Goal: Task Accomplishment & Management: Complete application form

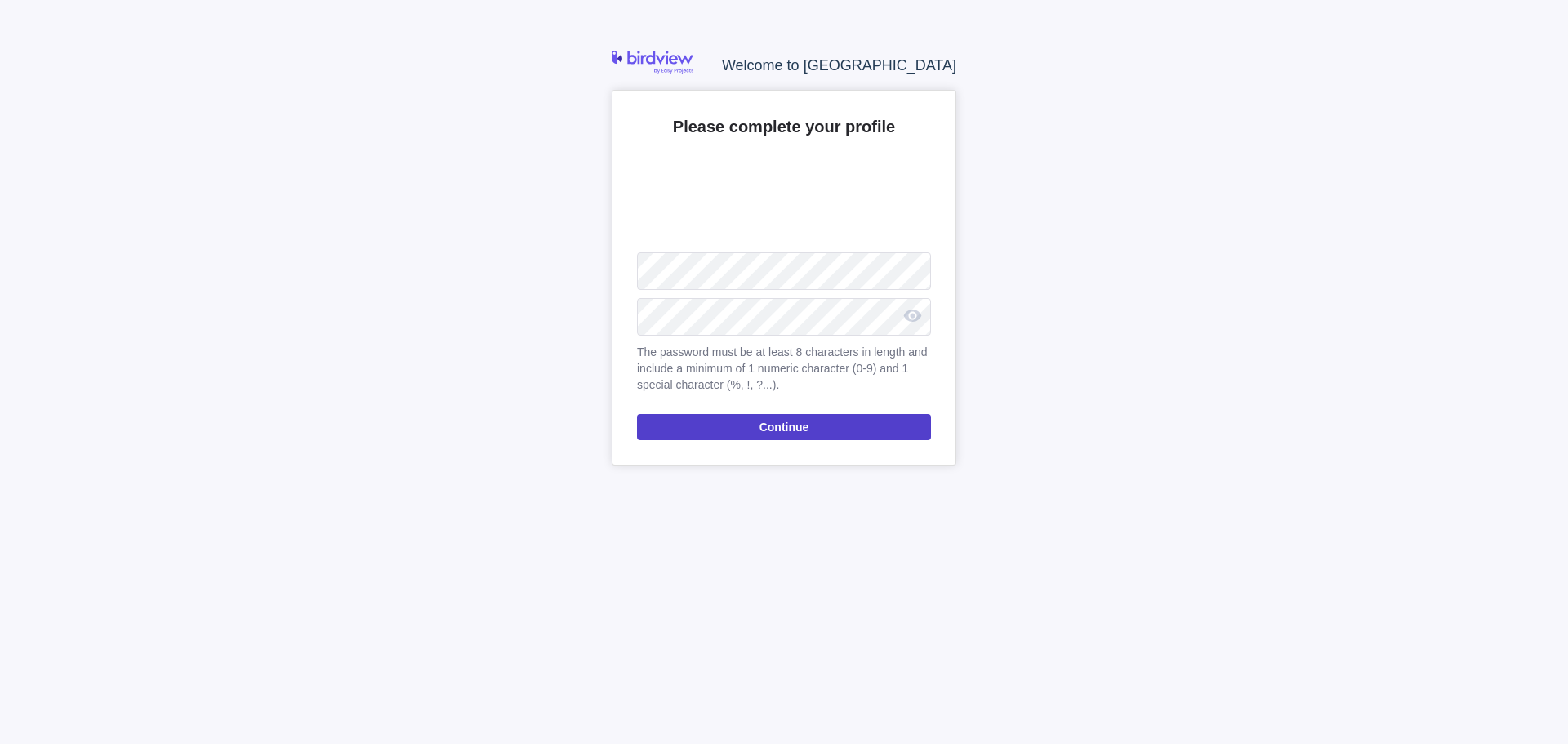
click at [780, 433] on span "Continue" at bounding box center [784, 427] width 50 height 20
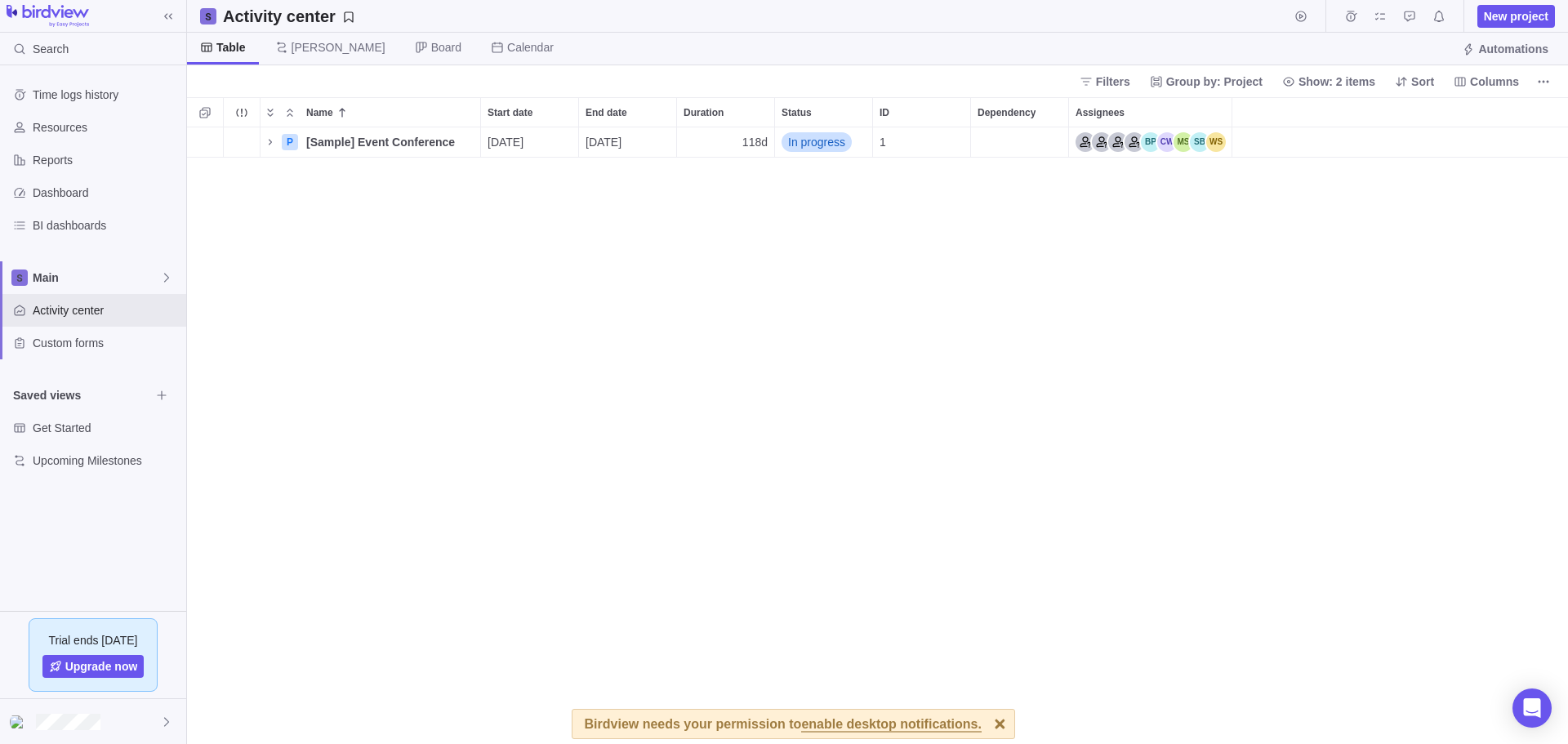
scroll to position [603, 1367]
click at [270, 144] on icon "Name" at bounding box center [270, 142] width 13 height 13
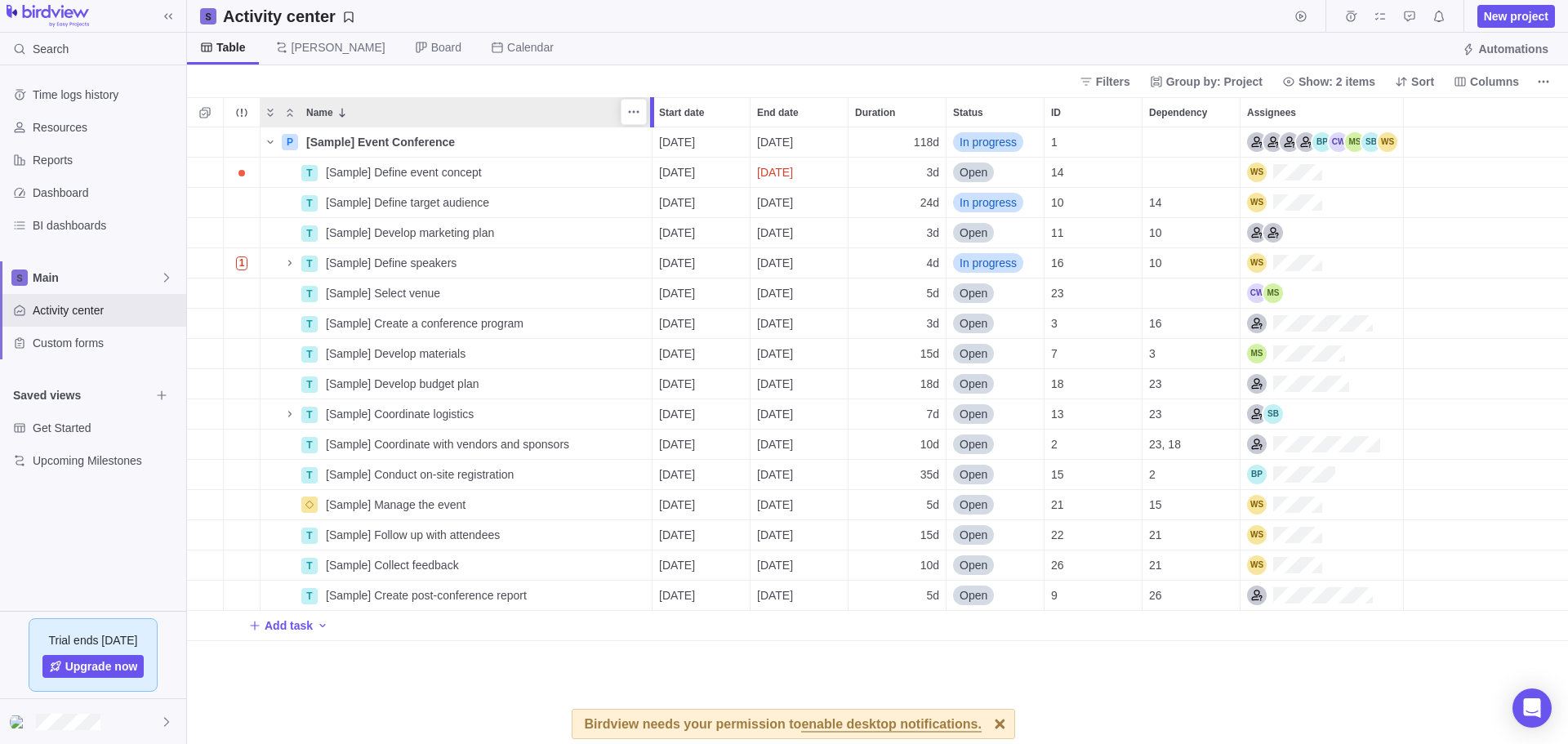
drag, startPoint x: 480, startPoint y: 114, endPoint x: 649, endPoint y: 104, distance: 169.3
click at [649, 104] on div at bounding box center [655, 113] width 13 height 31
click at [77, 127] on span "Resources" at bounding box center [106, 127] width 147 height 16
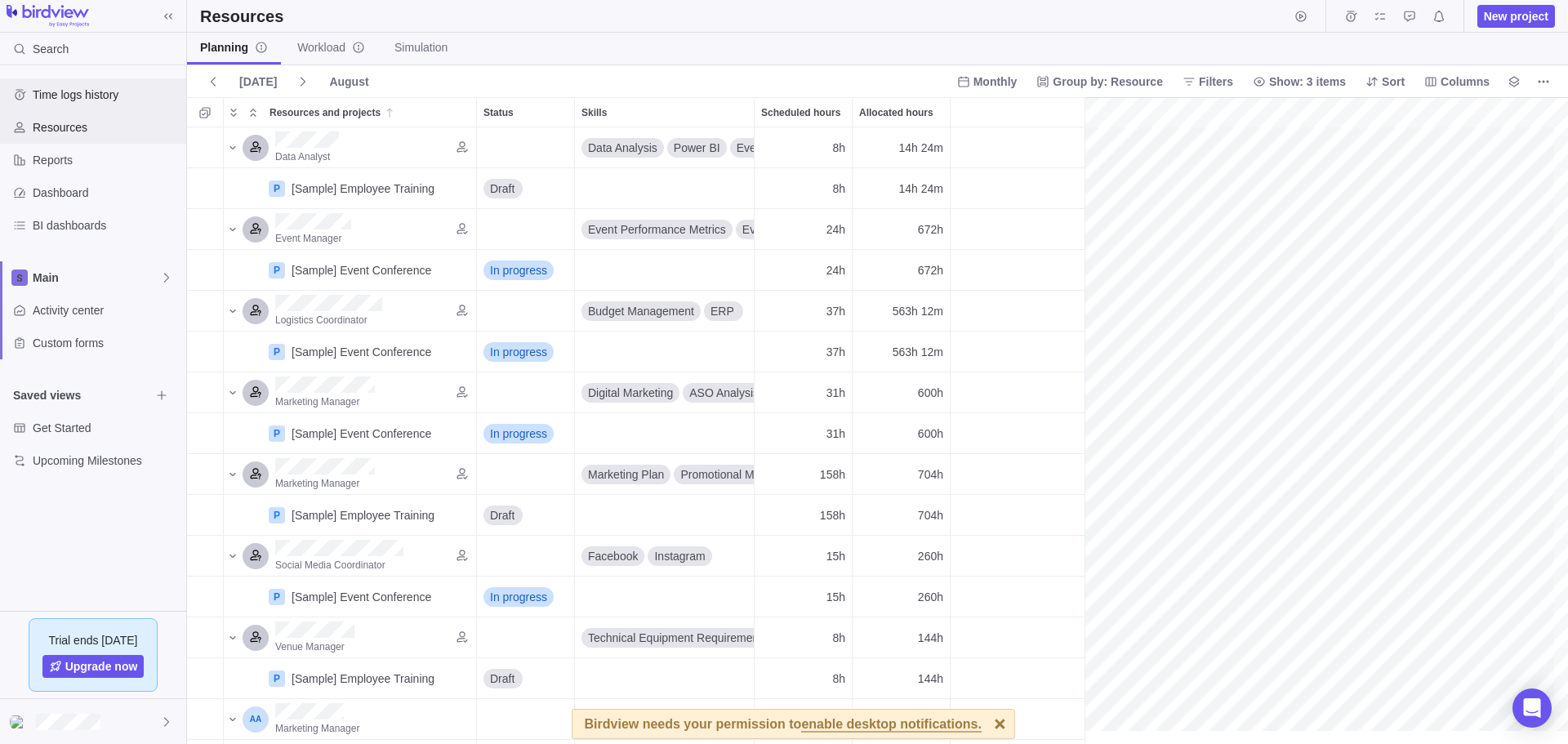
scroll to position [0, 250]
click at [82, 224] on span "BI dashboards" at bounding box center [106, 224] width 147 height 16
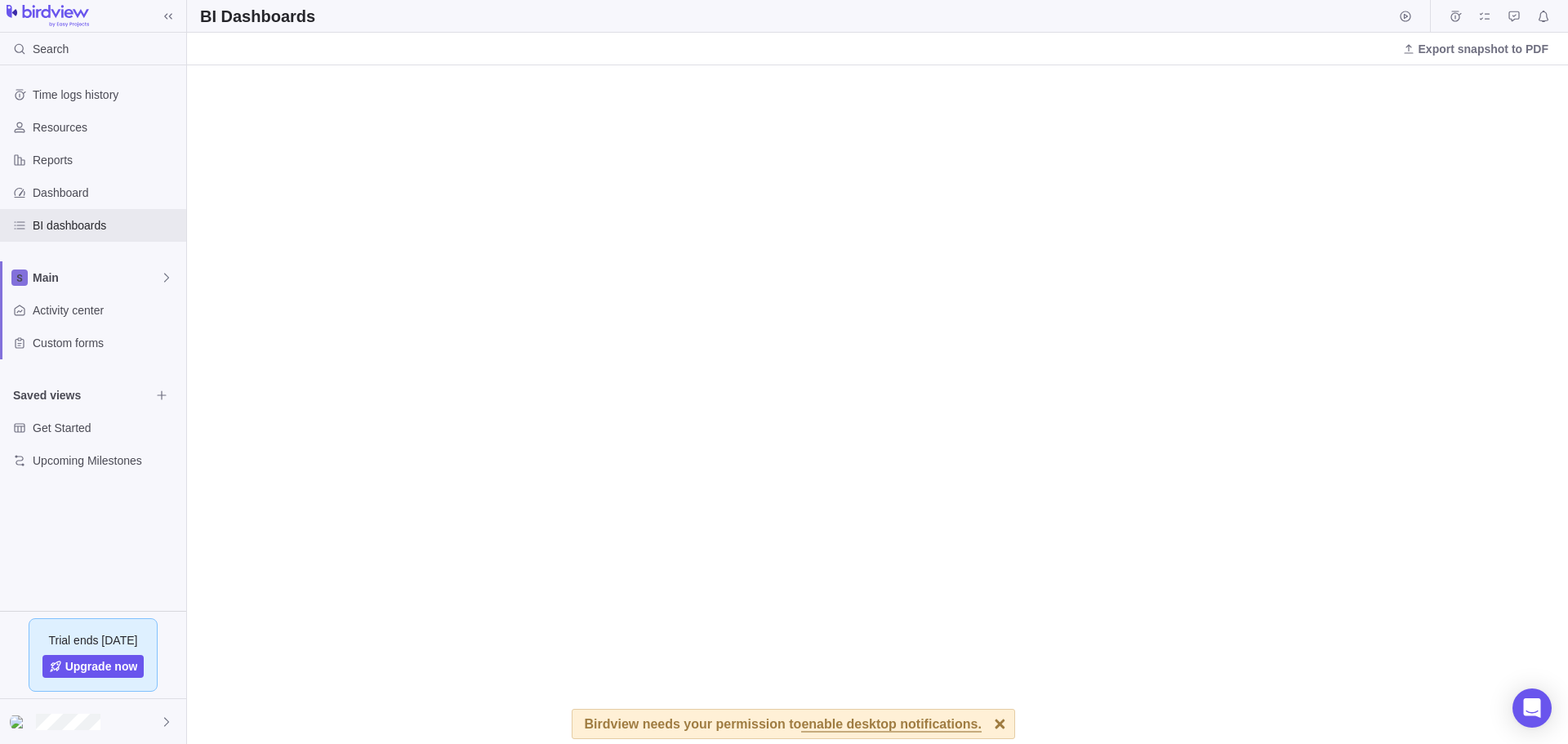
click at [985, 723] on div at bounding box center [999, 724] width 29 height 29
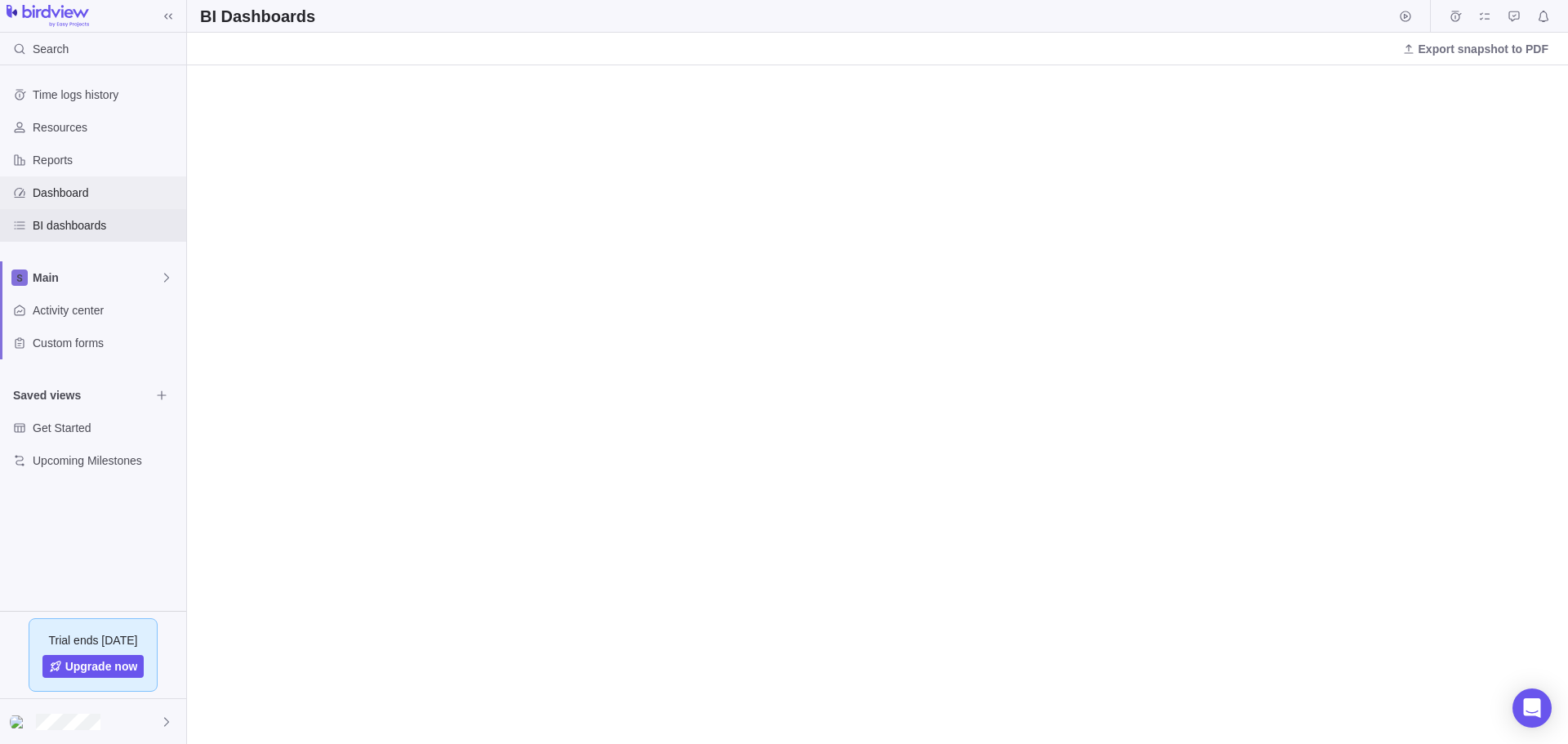
click at [88, 191] on span "Dashboard" at bounding box center [106, 192] width 147 height 16
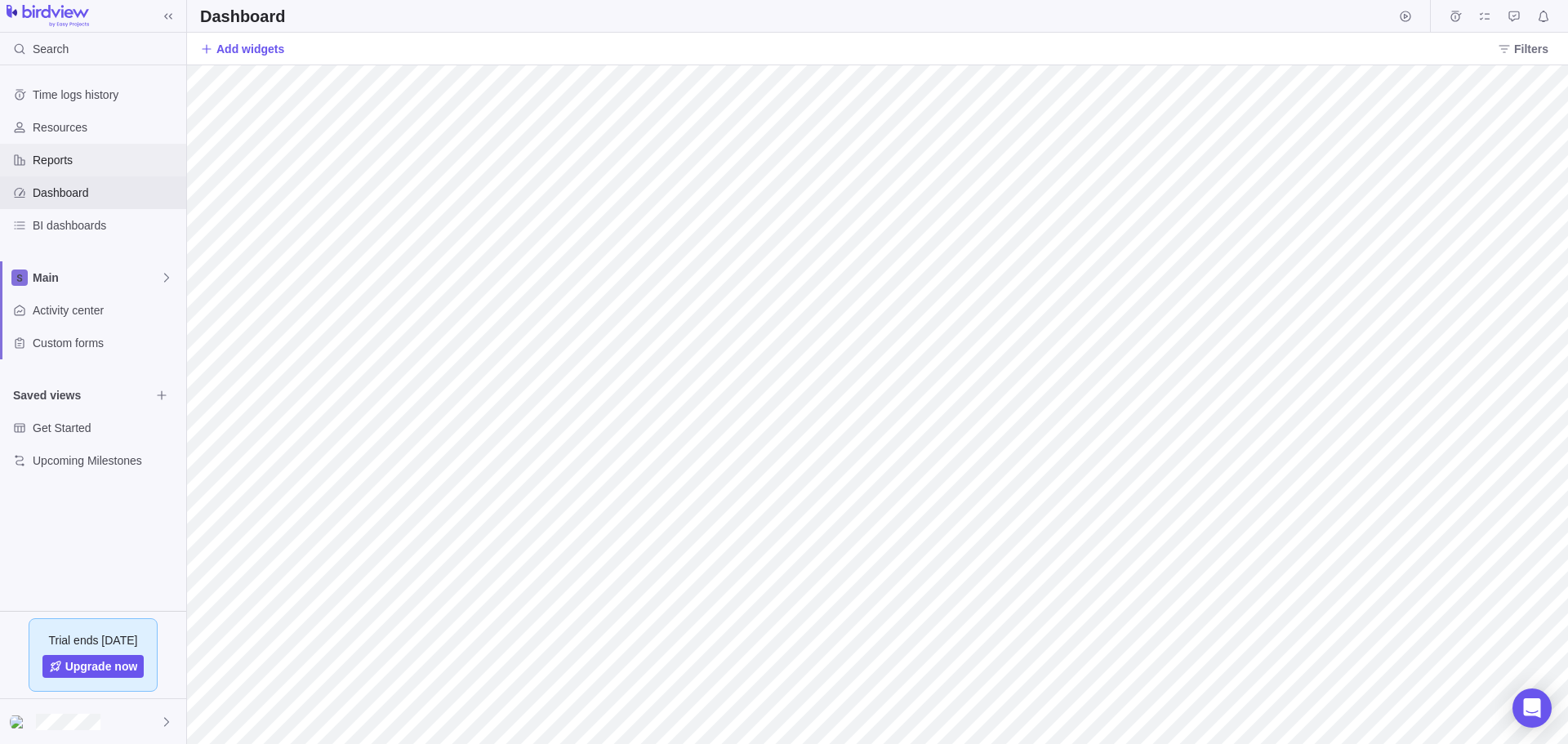
click at [96, 160] on span "Reports" at bounding box center [106, 159] width 147 height 16
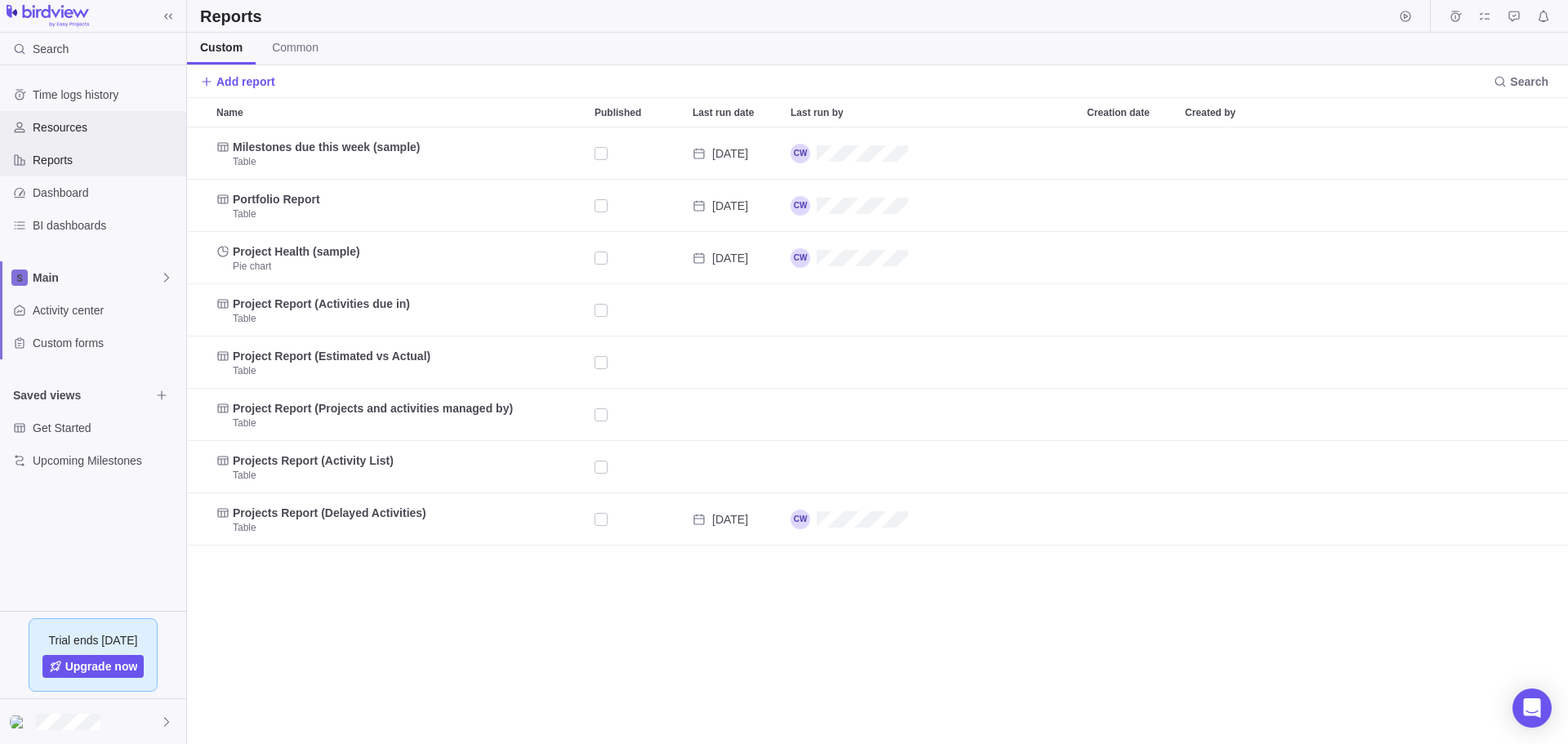
scroll to position [603, 1367]
click at [107, 135] on span "Resources" at bounding box center [106, 127] width 147 height 16
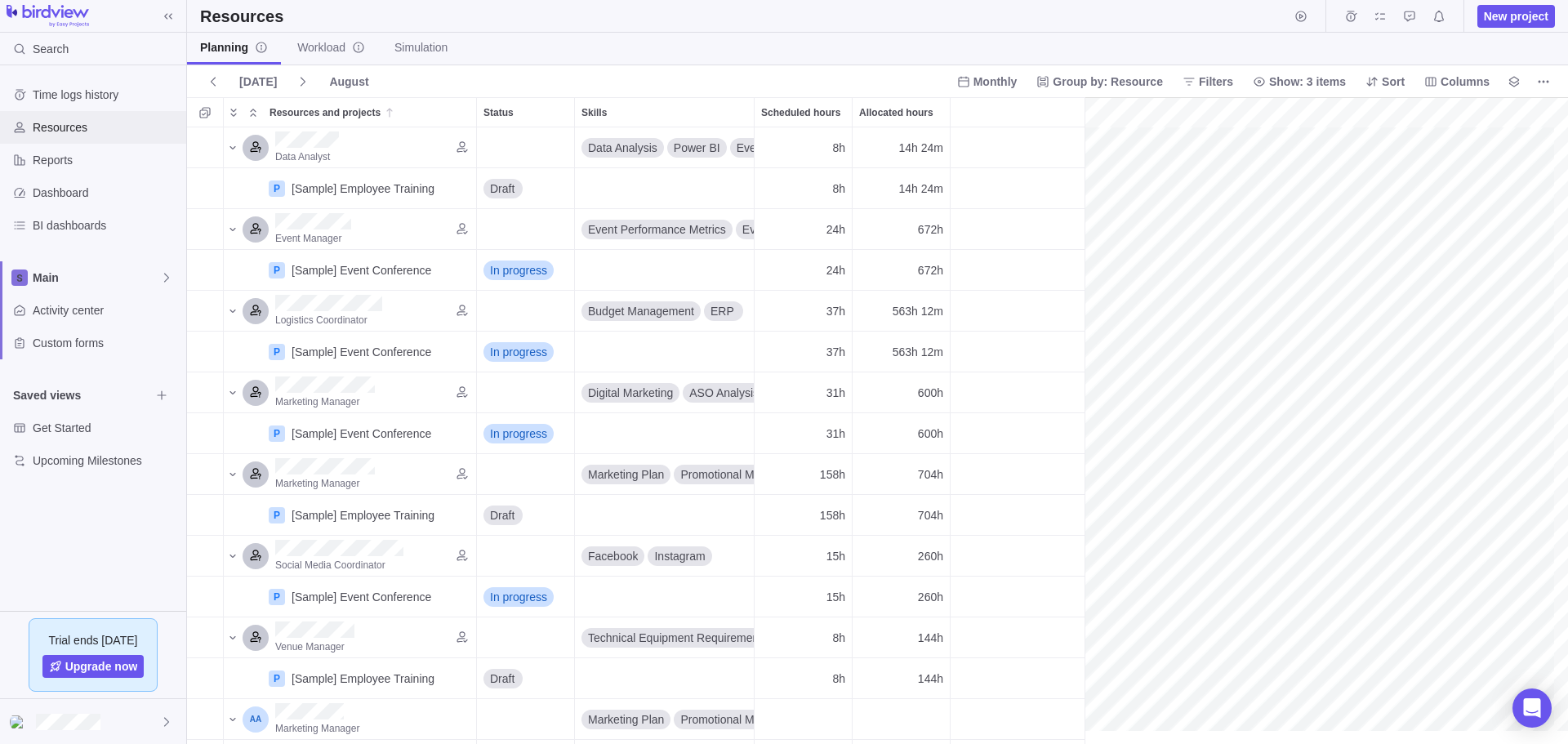
scroll to position [0, 250]
click at [68, 341] on span "Custom forms" at bounding box center [106, 342] width 147 height 16
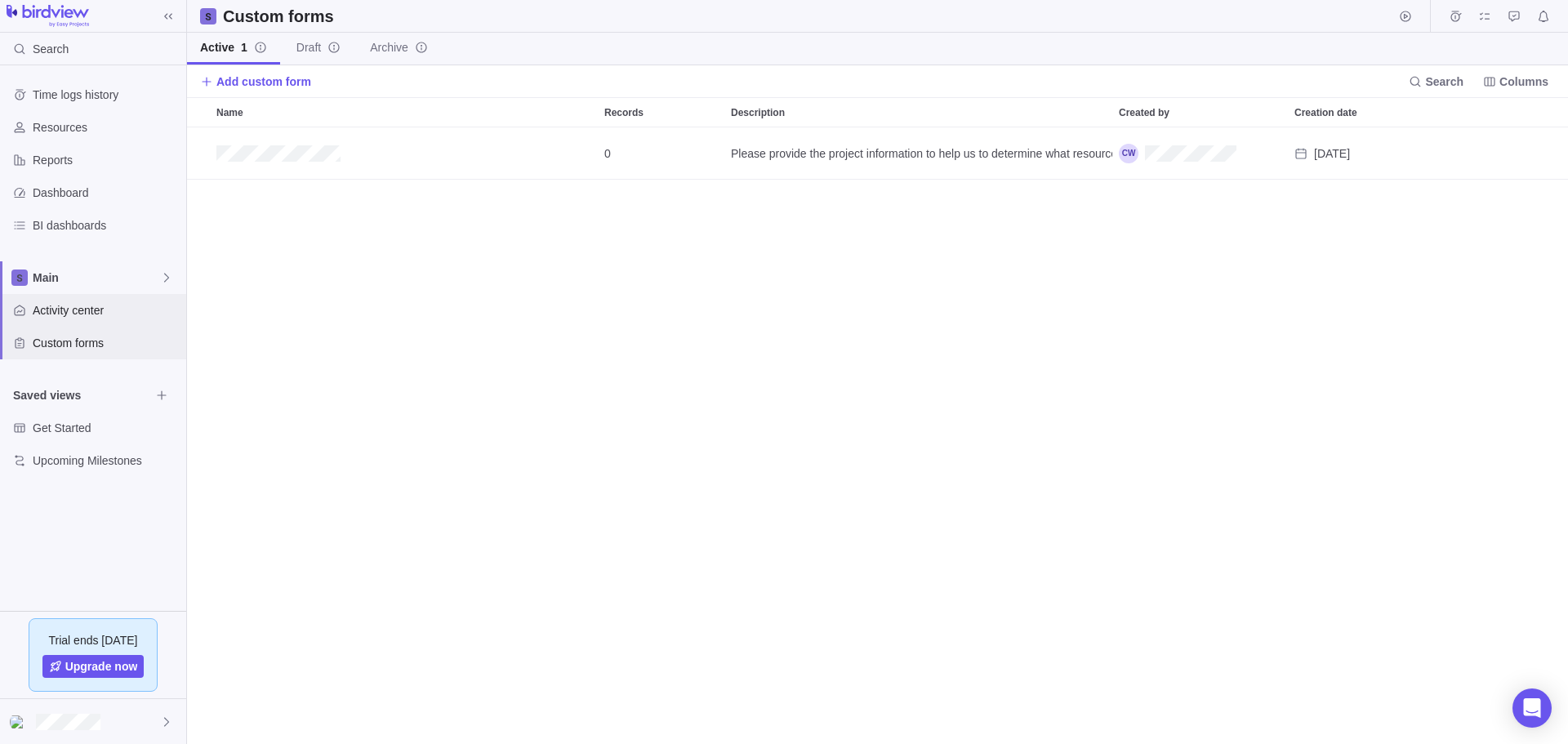
scroll to position [603, 1367]
click at [86, 307] on span "Activity center" at bounding box center [106, 309] width 147 height 16
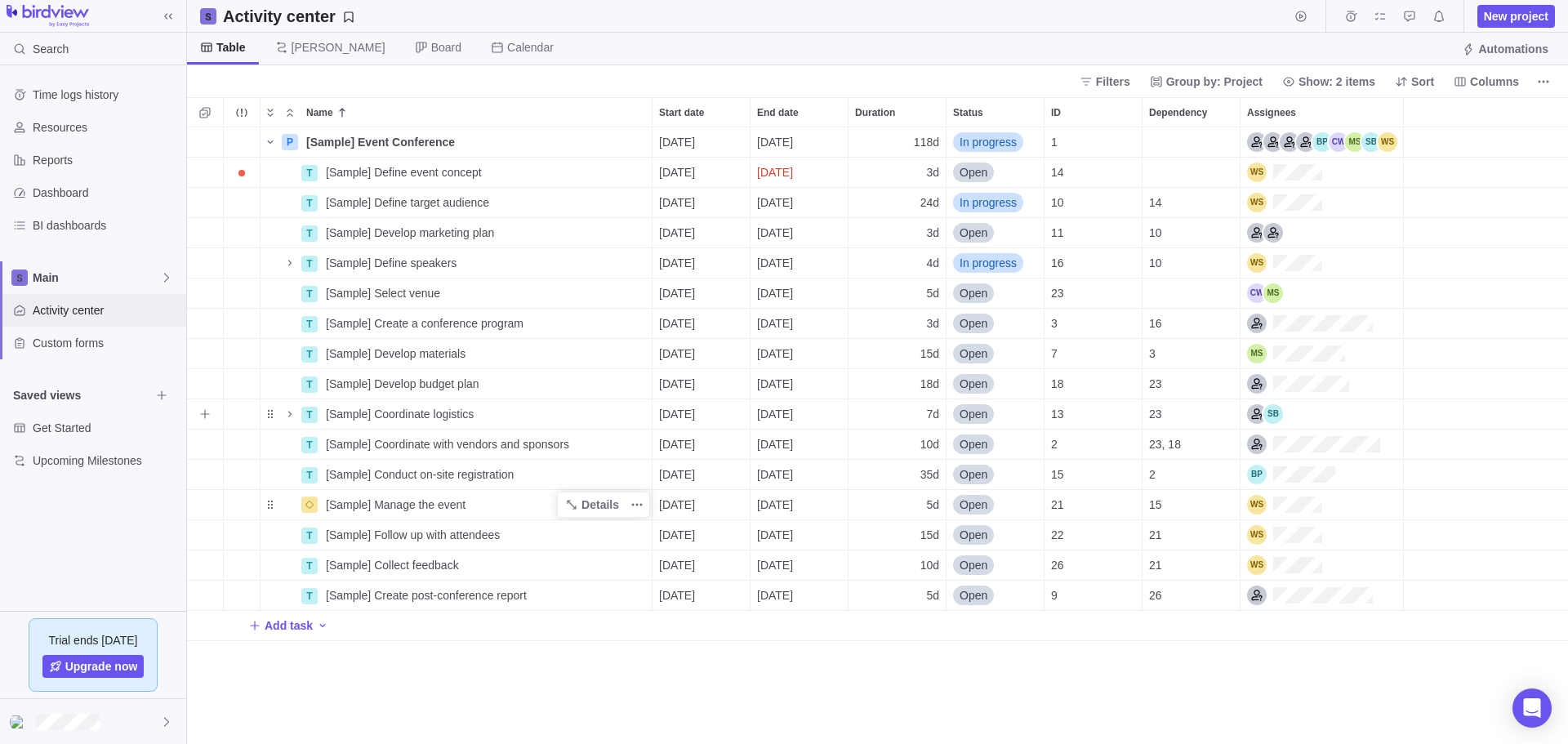
scroll to position [14, 14]
click at [171, 23] on span at bounding box center [168, 16] width 23 height 23
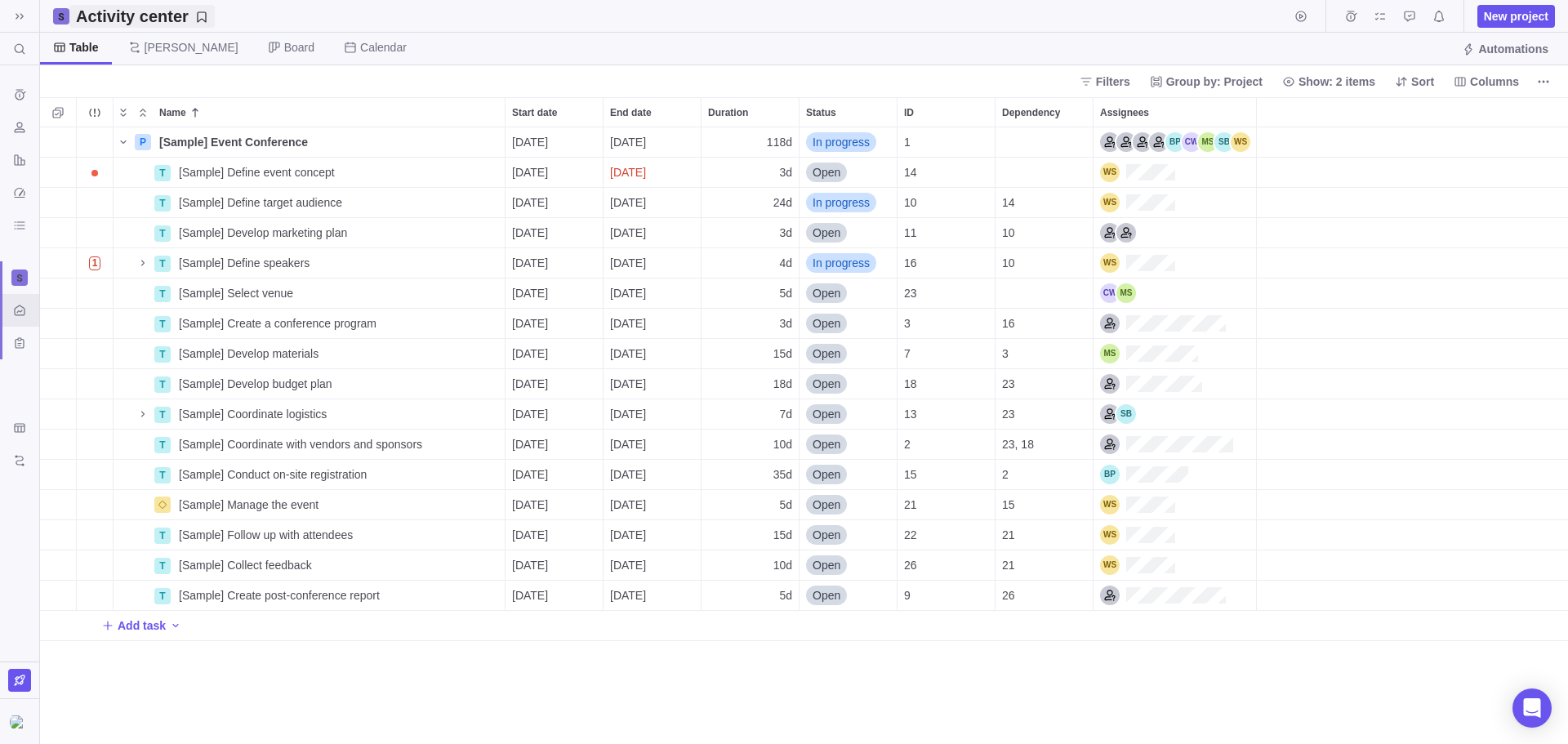
scroll to position [603, 1514]
click at [21, 19] on icon at bounding box center [20, 16] width 13 height 13
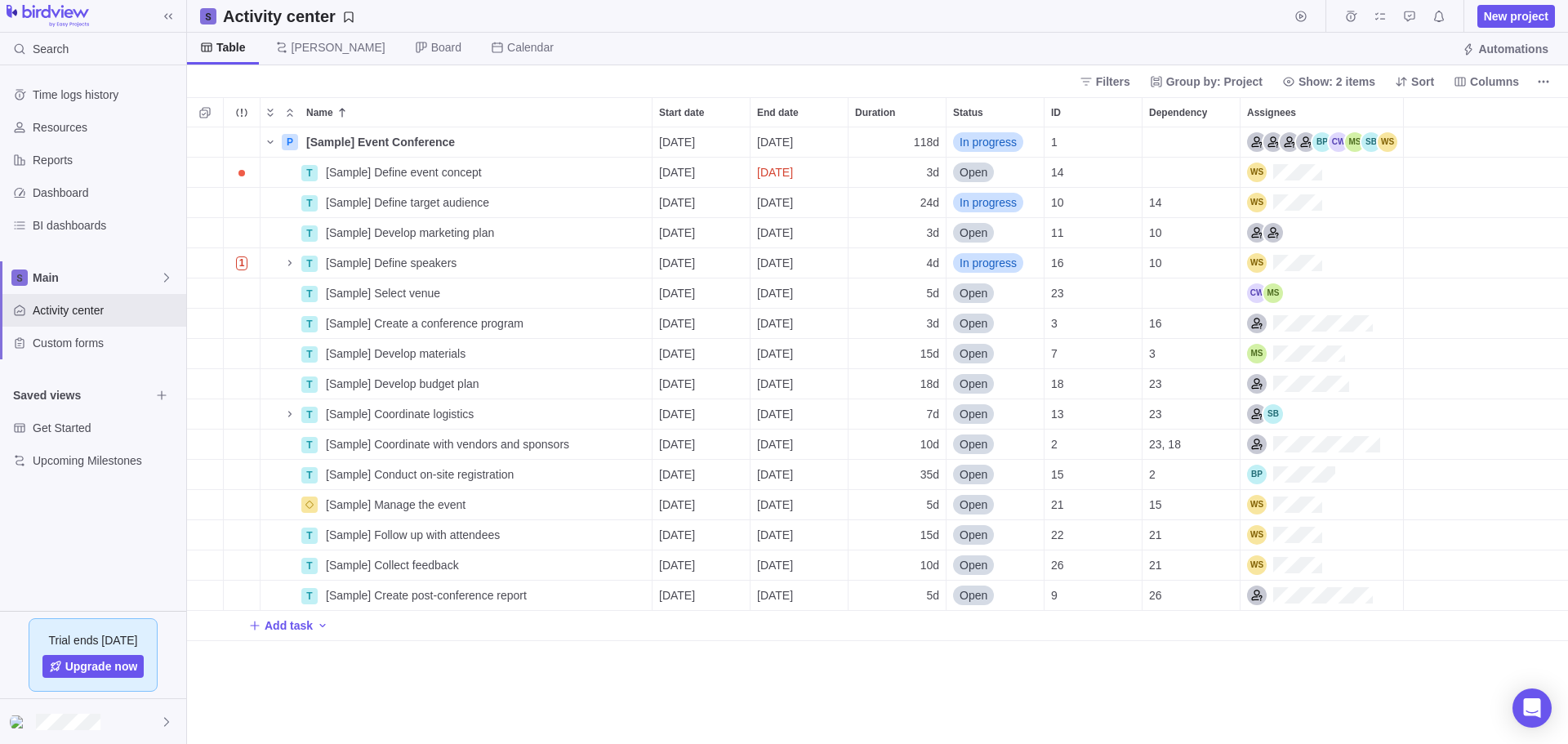
scroll to position [603, 1367]
click at [118, 733] on div at bounding box center [93, 721] width 186 height 45
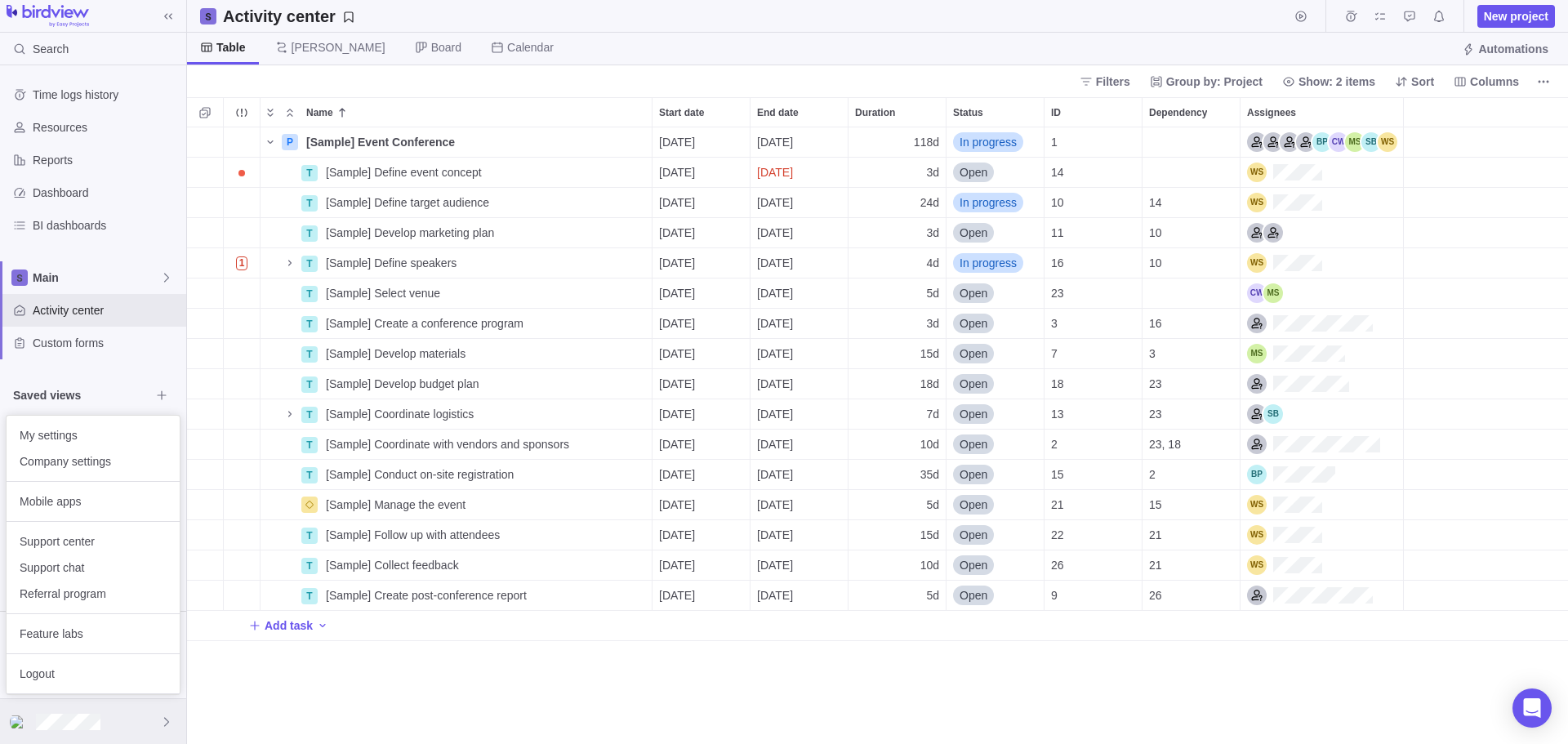
click at [117, 733] on div at bounding box center [93, 721] width 186 height 45
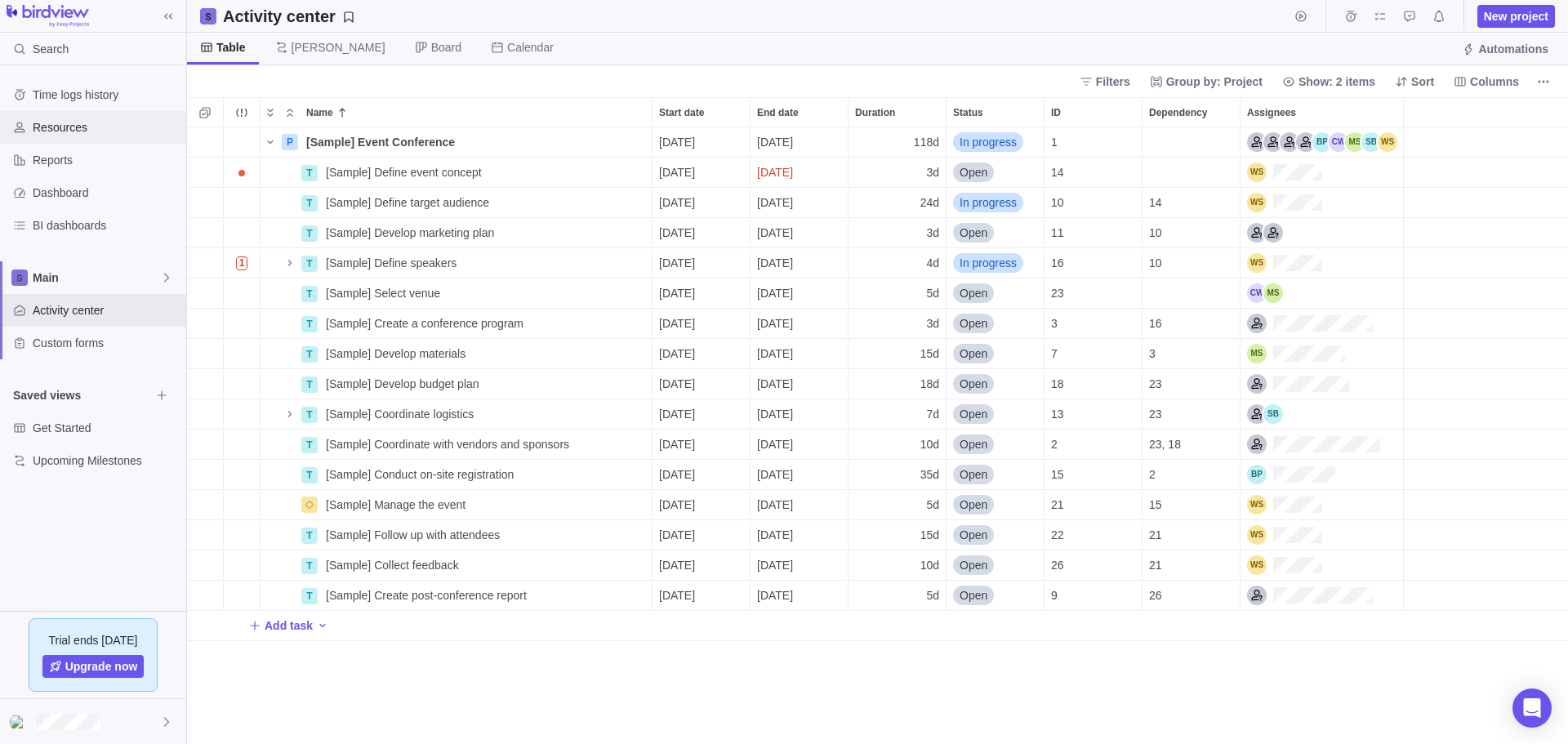
click at [70, 131] on span "Resources" at bounding box center [106, 127] width 147 height 16
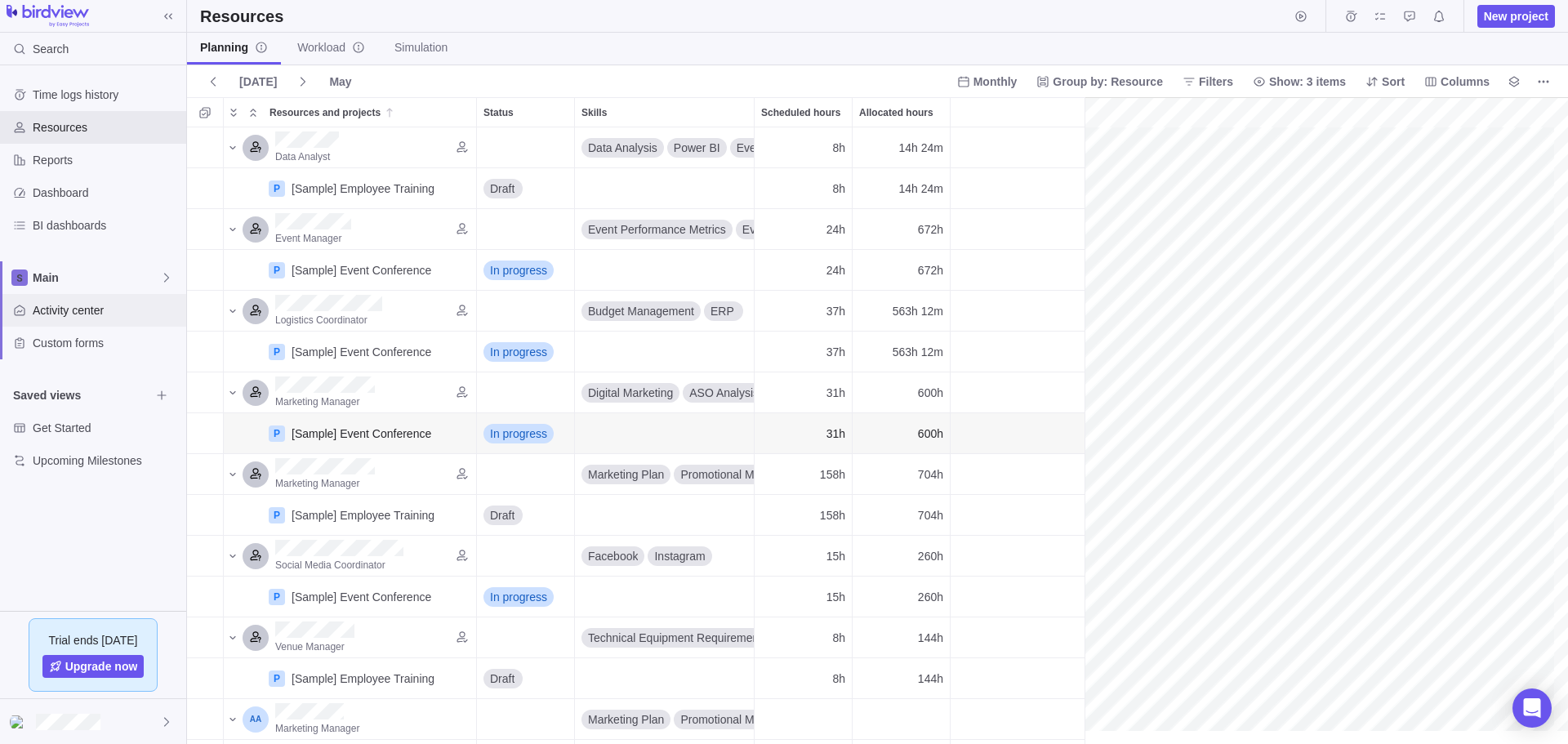
click at [99, 306] on span "Activity center" at bounding box center [106, 309] width 147 height 16
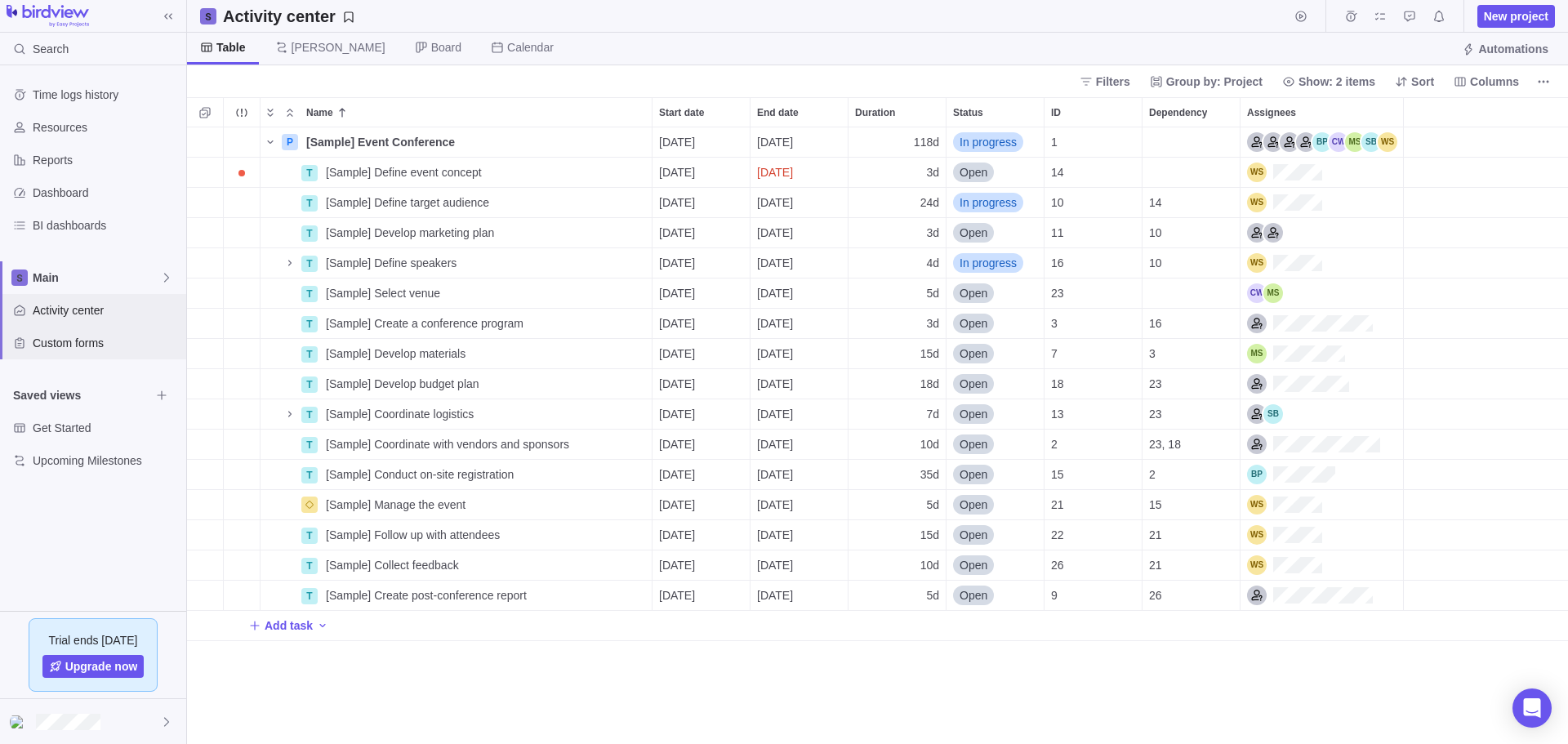
scroll to position [603, 1367]
click at [92, 345] on span "Custom forms" at bounding box center [106, 342] width 147 height 16
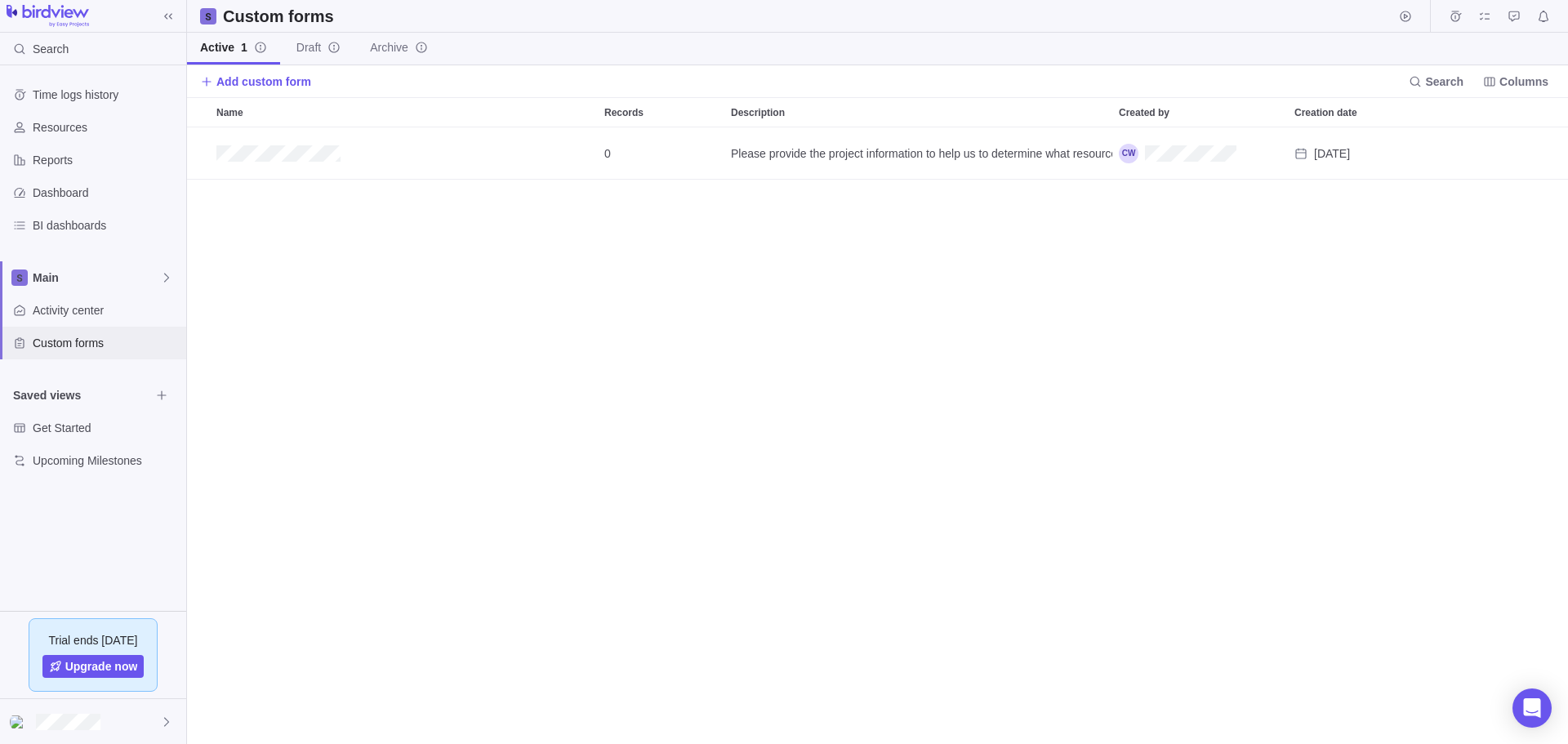
scroll to position [603, 1367]
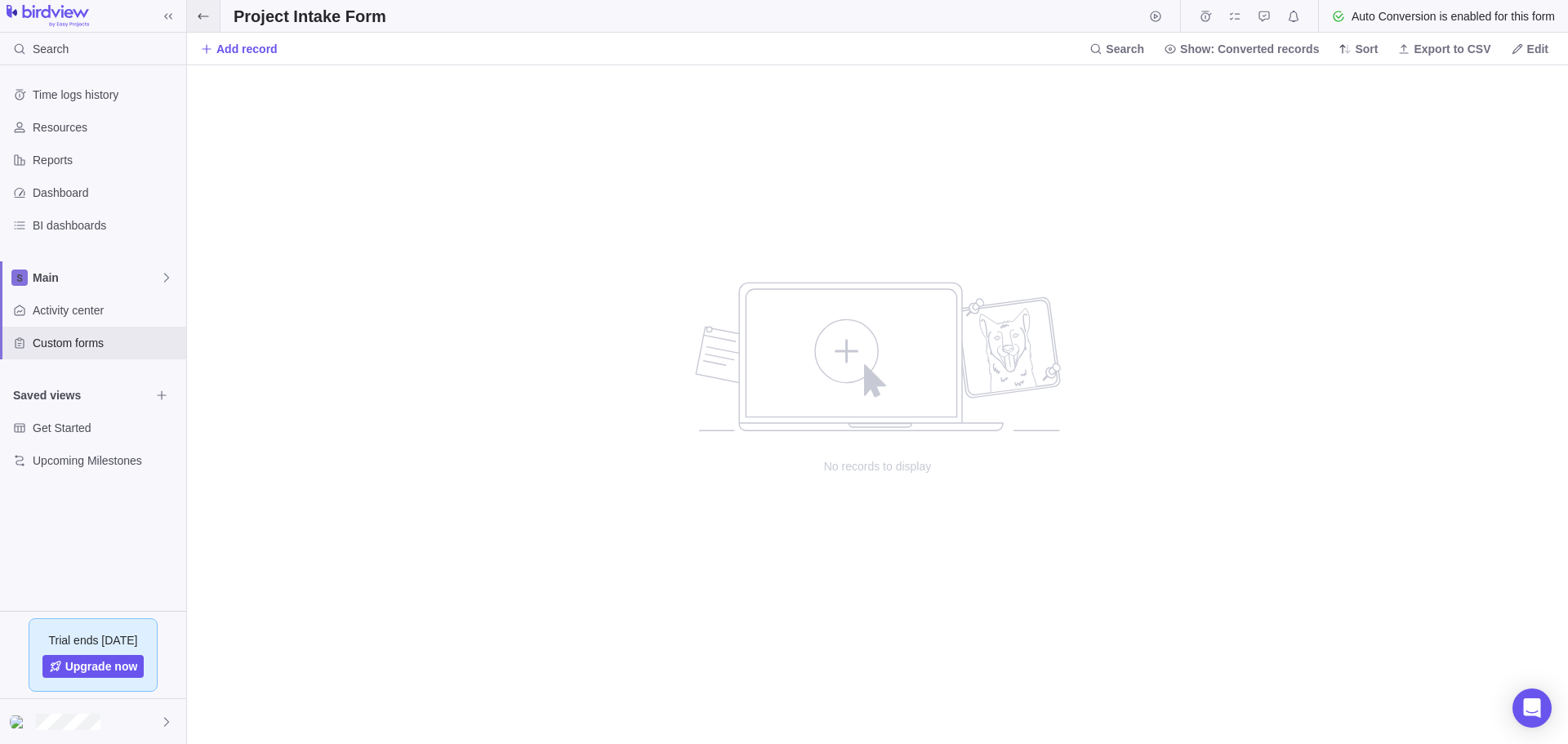
click at [210, 25] on span at bounding box center [204, 15] width 32 height 32
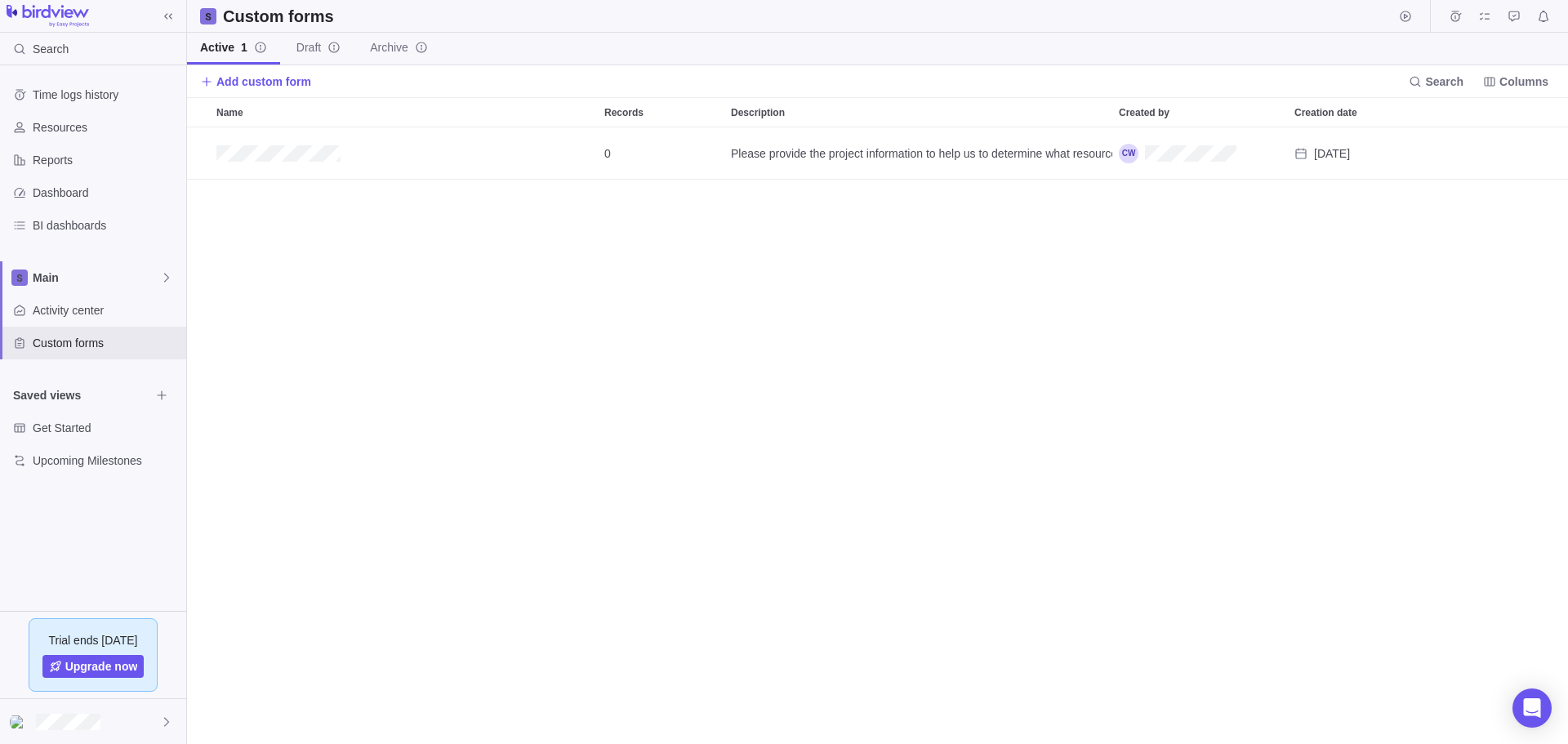
scroll to position [603, 1367]
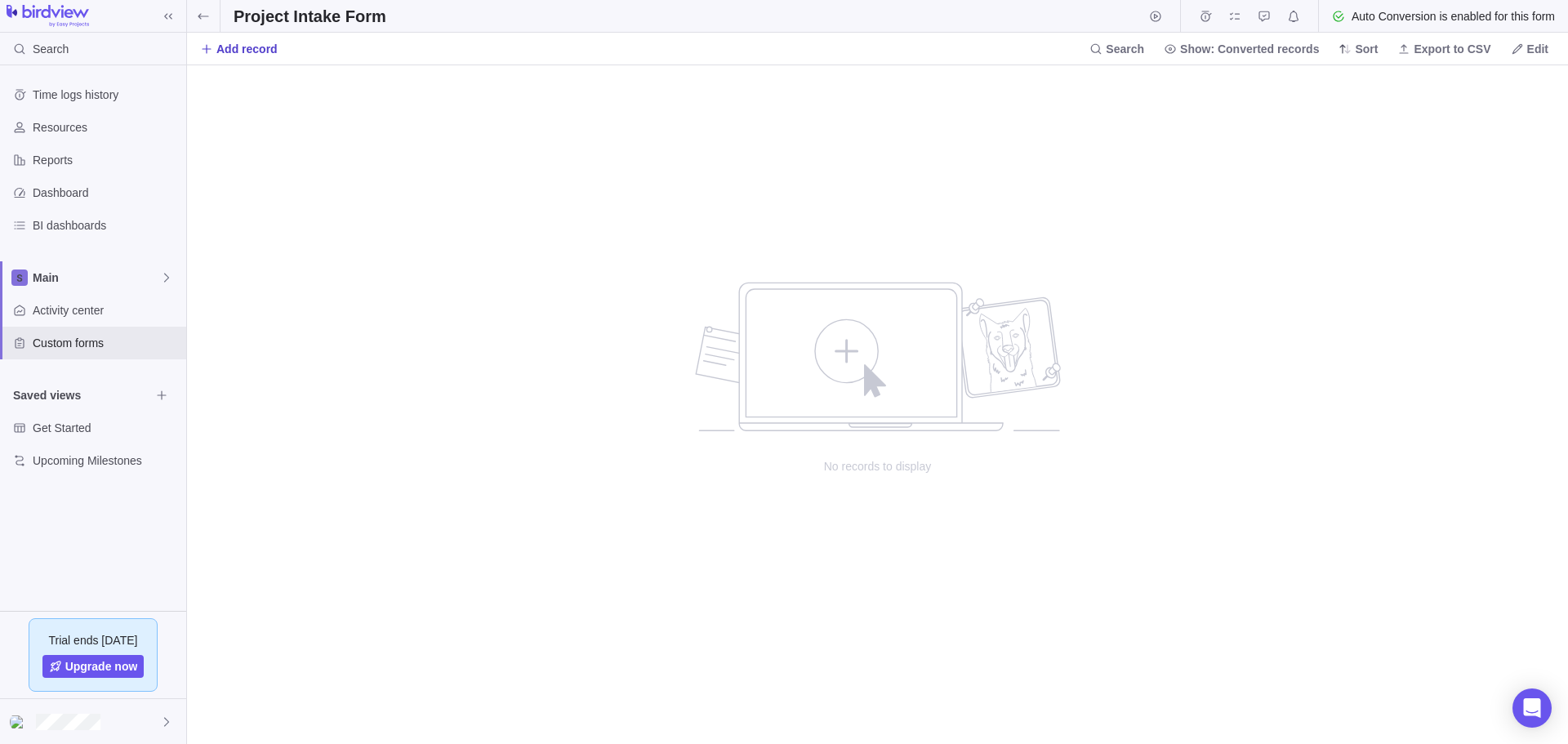
click at [254, 54] on span "Add record" at bounding box center [247, 49] width 61 height 16
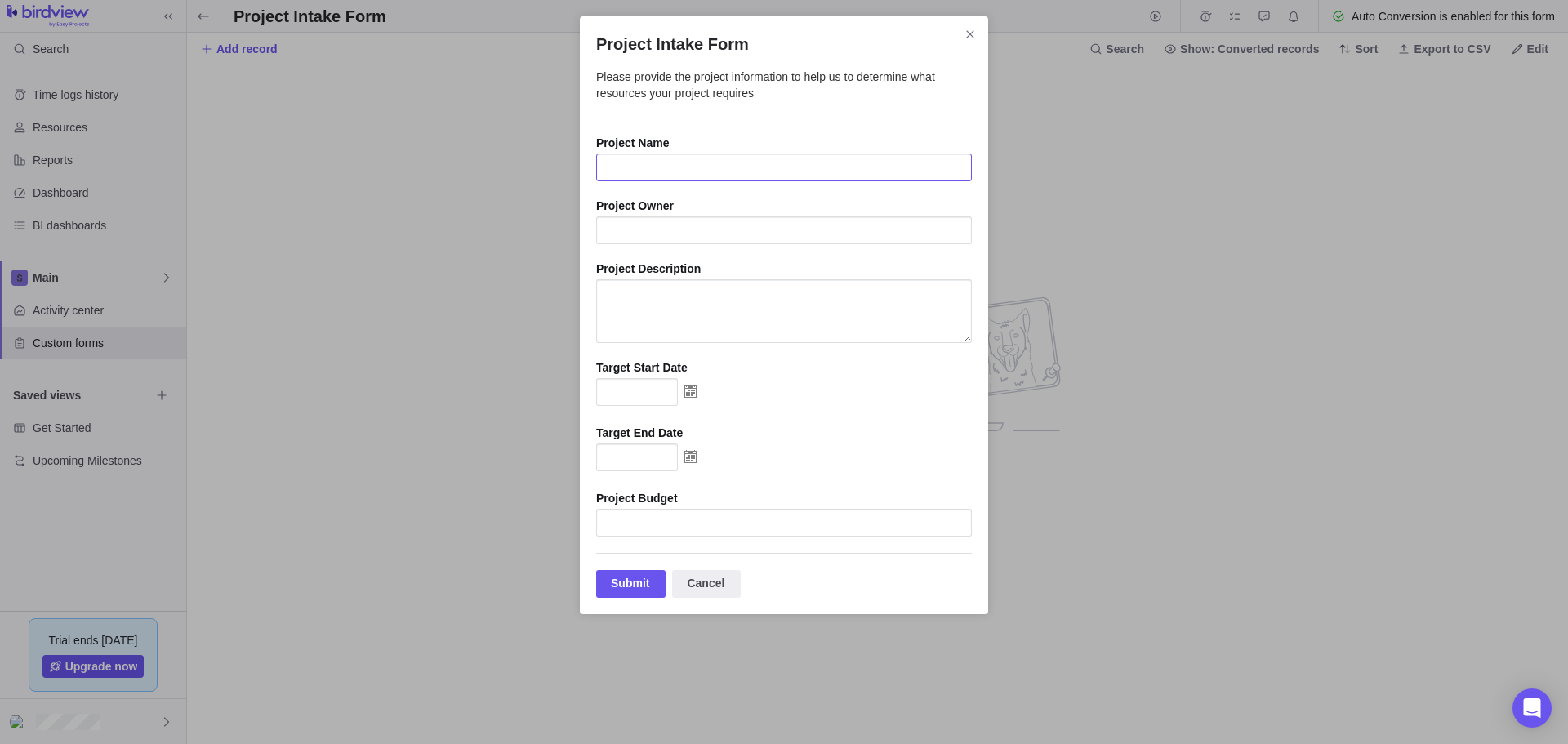
click at [662, 167] on input "Project Intake Form" at bounding box center [784, 167] width 376 height 28
type input "[PERSON_NAME]'s New Car"
type input "[PERSON_NAME]"
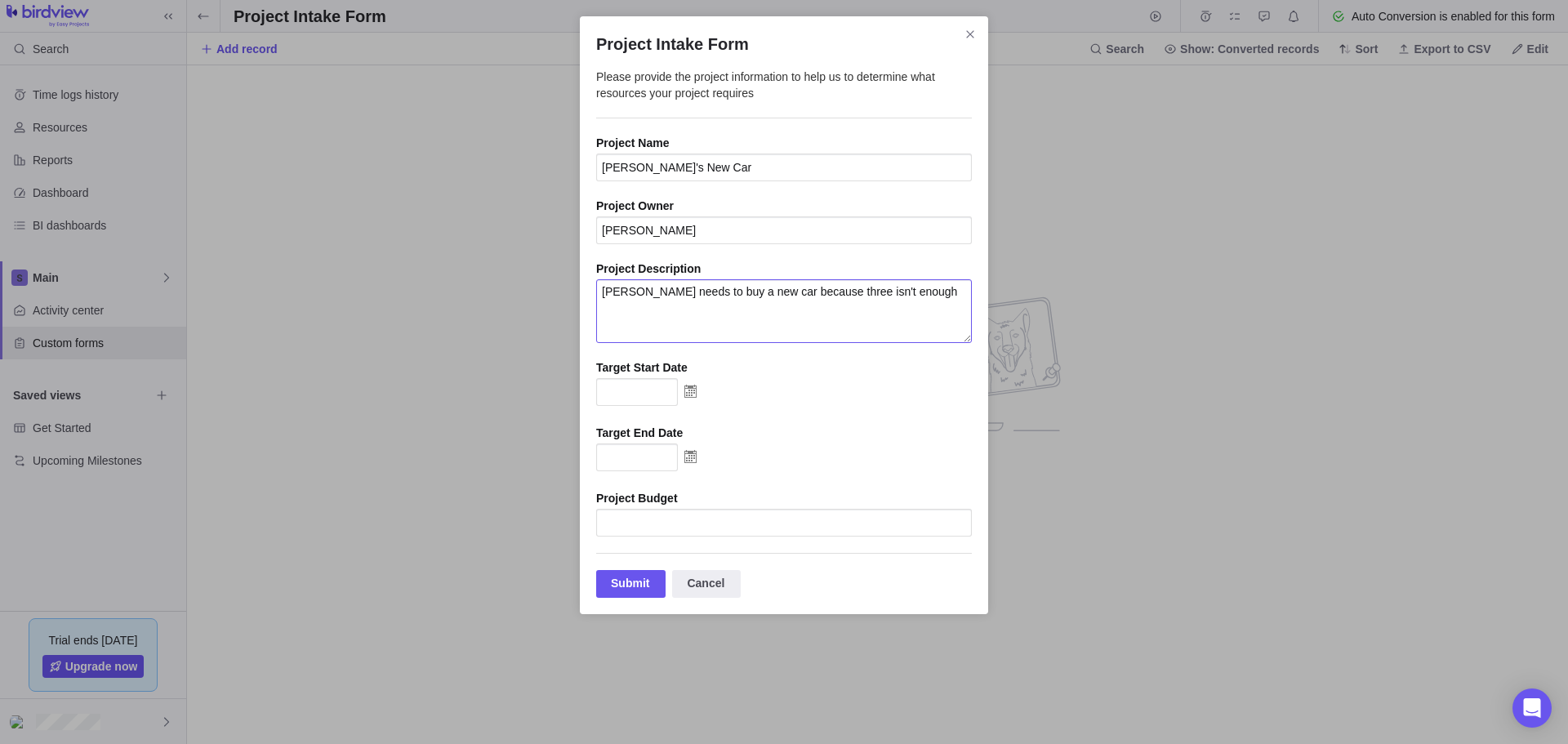
click at [965, 311] on textarea "[PERSON_NAME] needs to buy a new car because three isn't enough" at bounding box center [784, 310] width 376 height 64
type textarea "[PERSON_NAME] needs to buy a new car because three isn't enough for one man"
click at [655, 391] on input "Project Intake Form" at bounding box center [636, 392] width 81 height 28
click at [691, 400] on img "Project Intake Form" at bounding box center [690, 391] width 25 height 26
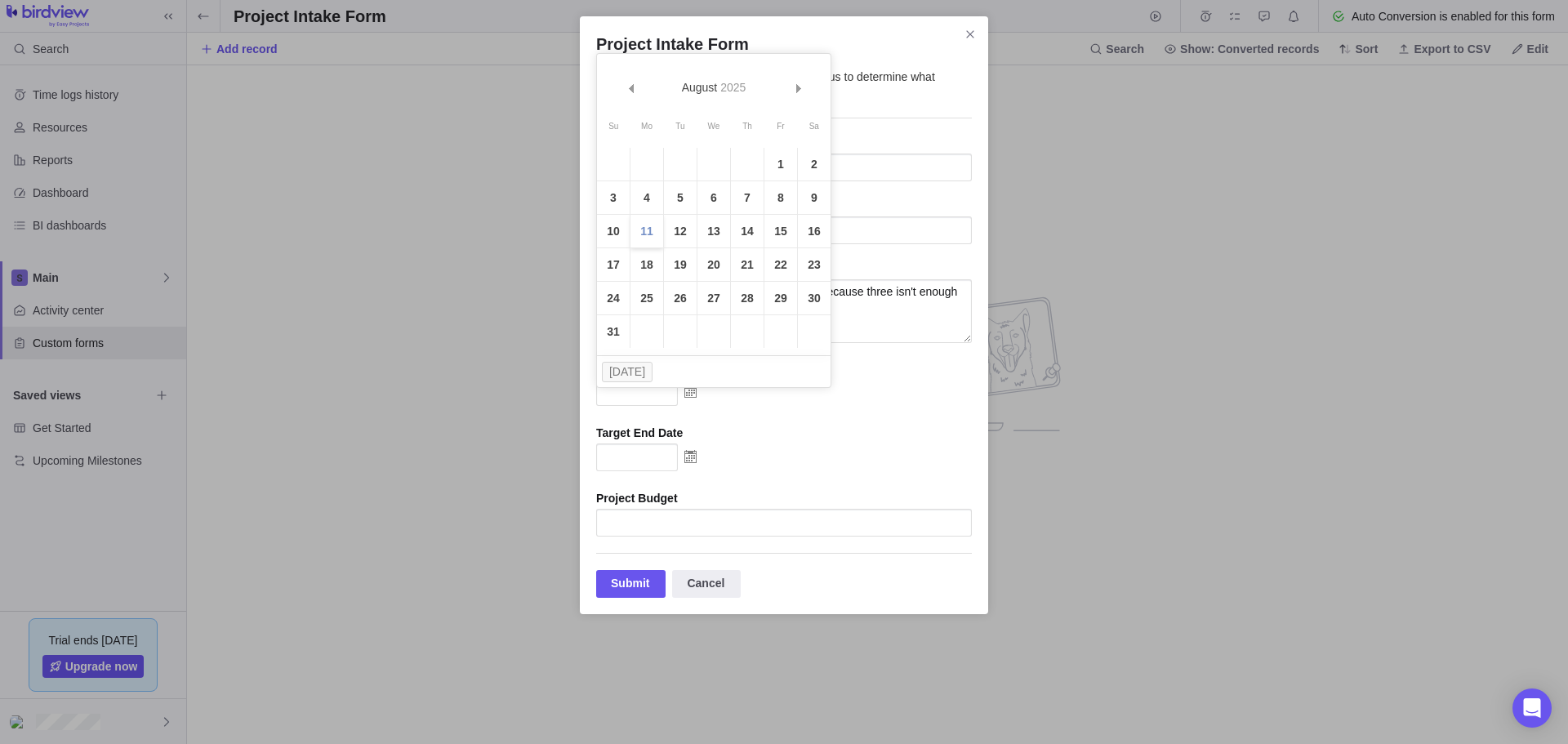
click at [651, 241] on link "11" at bounding box center [647, 231] width 32 height 32
type input "[DATE]"
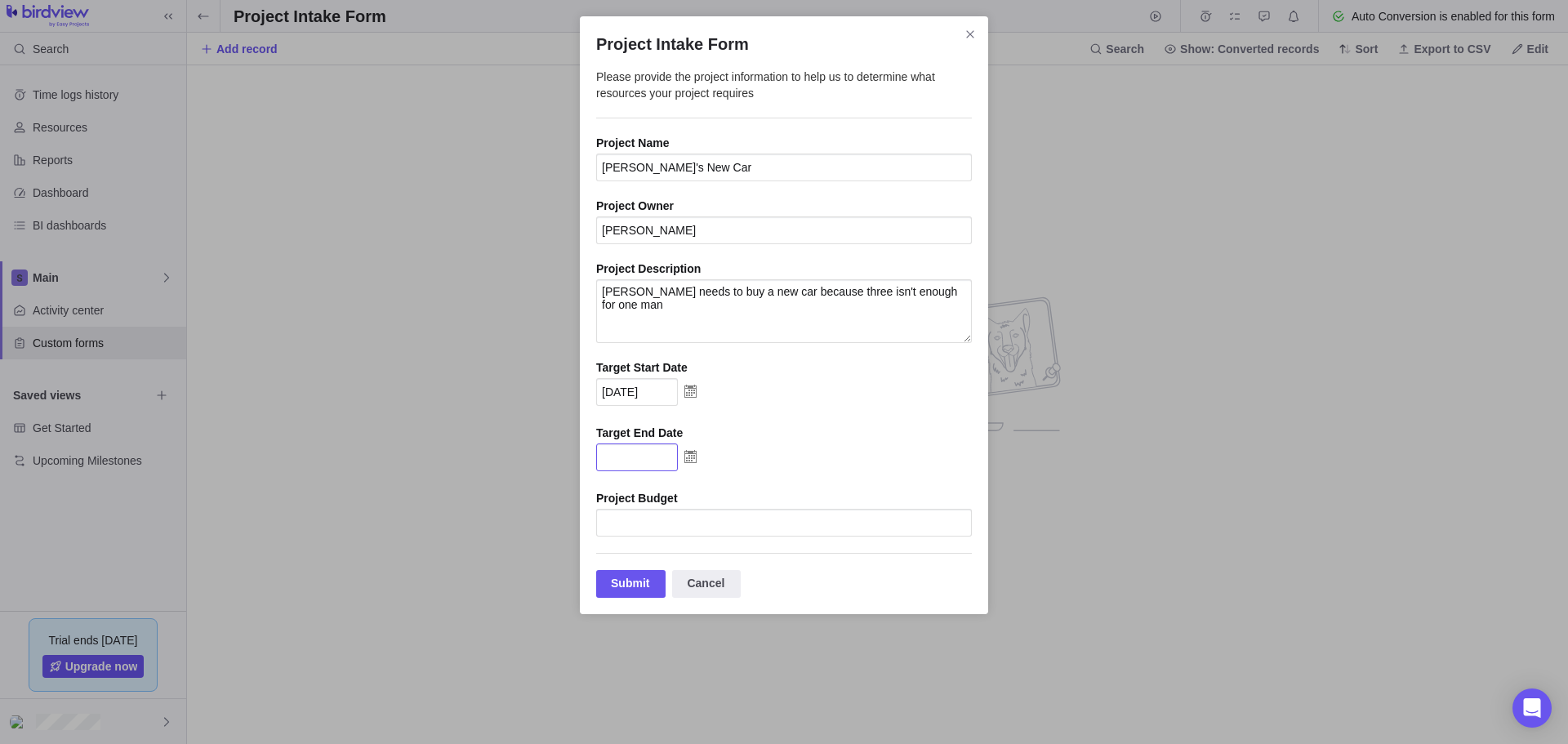
click at [663, 468] on input "Project Intake Form" at bounding box center [636, 457] width 81 height 28
click at [689, 467] on img "Project Intake Form" at bounding box center [690, 456] width 25 height 26
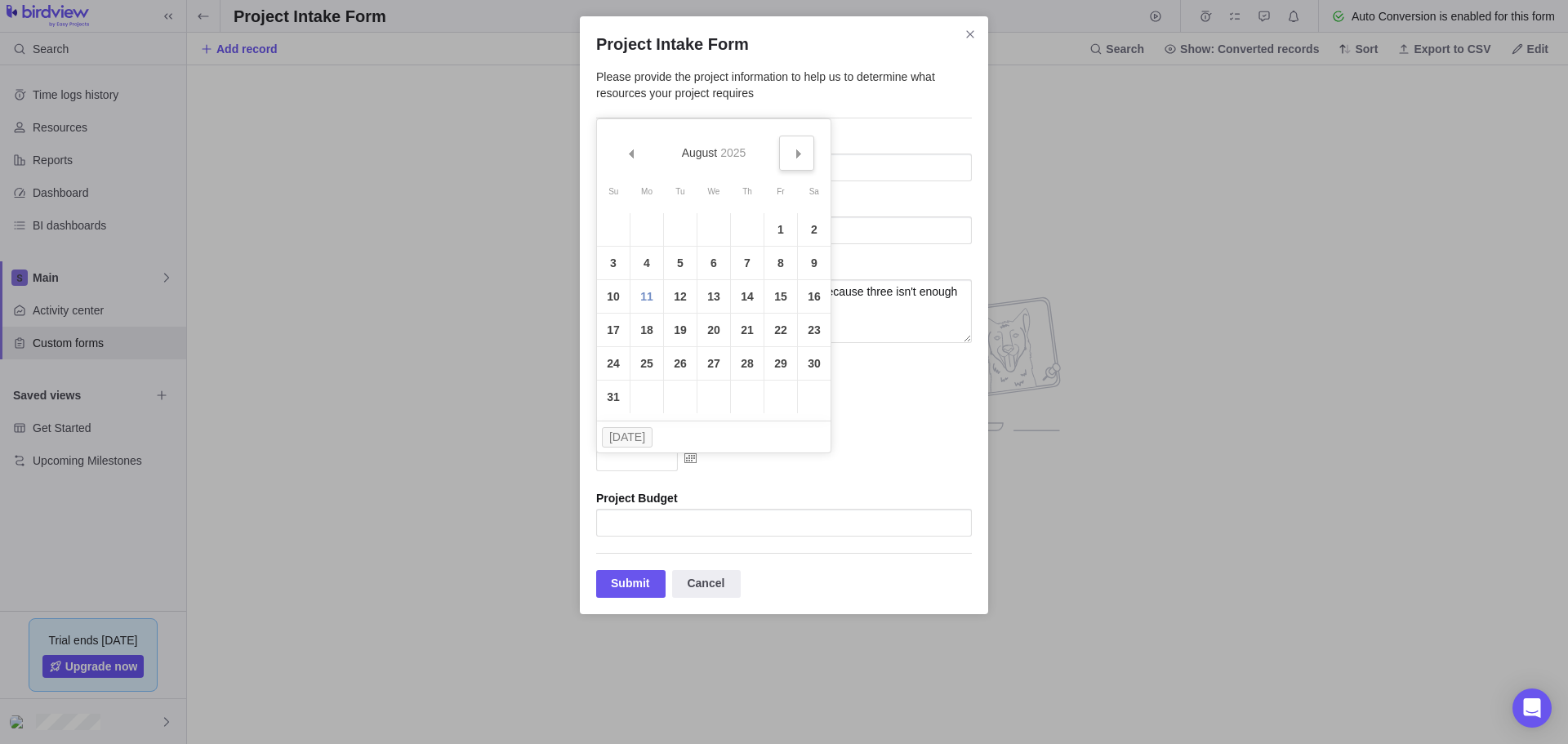
click at [789, 159] on link "Next" at bounding box center [796, 153] width 35 height 35
click at [678, 362] on link "30" at bounding box center [680, 363] width 32 height 32
type input "[DATE]"
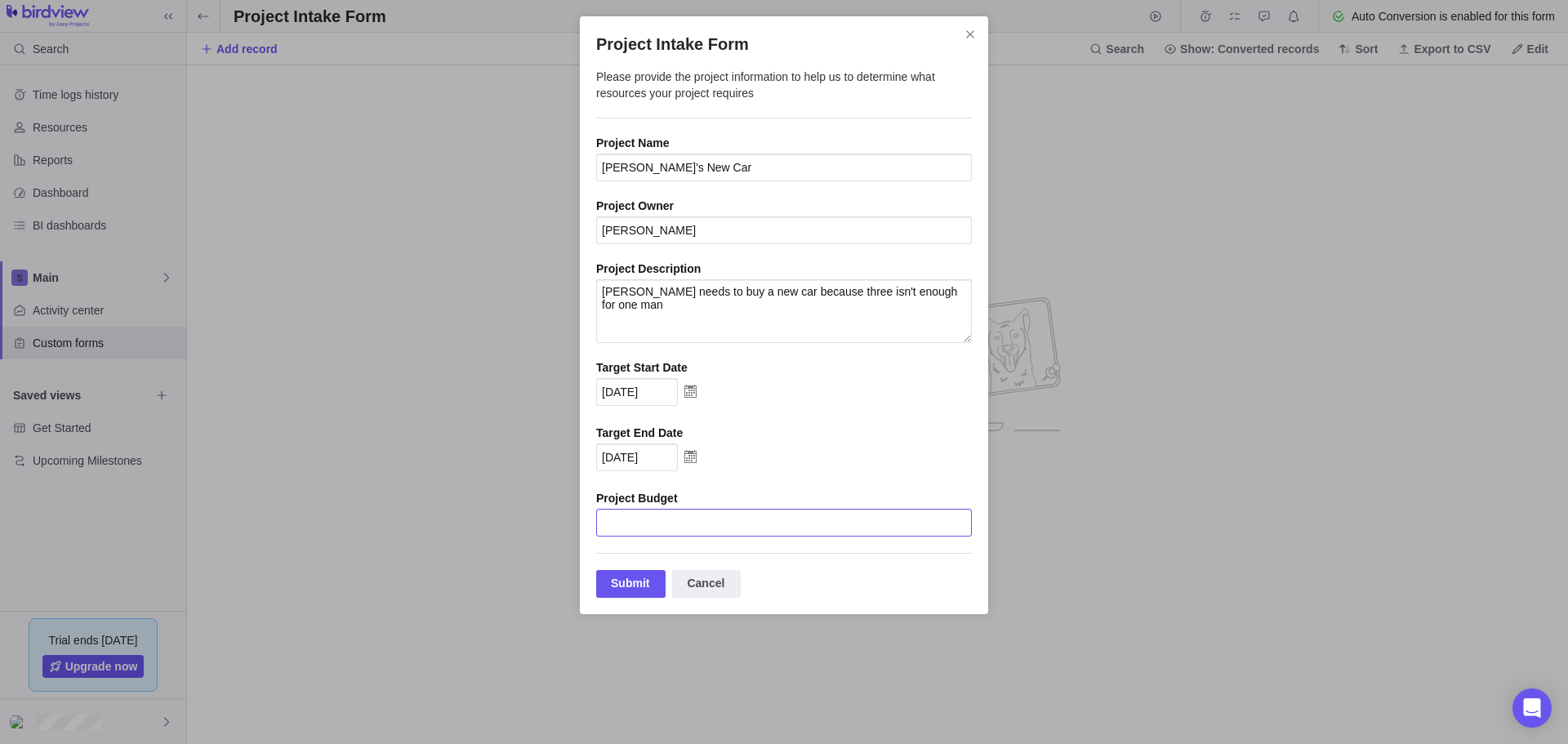
click at [714, 532] on input "Project Intake Form" at bounding box center [784, 521] width 376 height 28
type input "100000"
click at [640, 597] on div "Submit" at bounding box center [631, 583] width 70 height 28
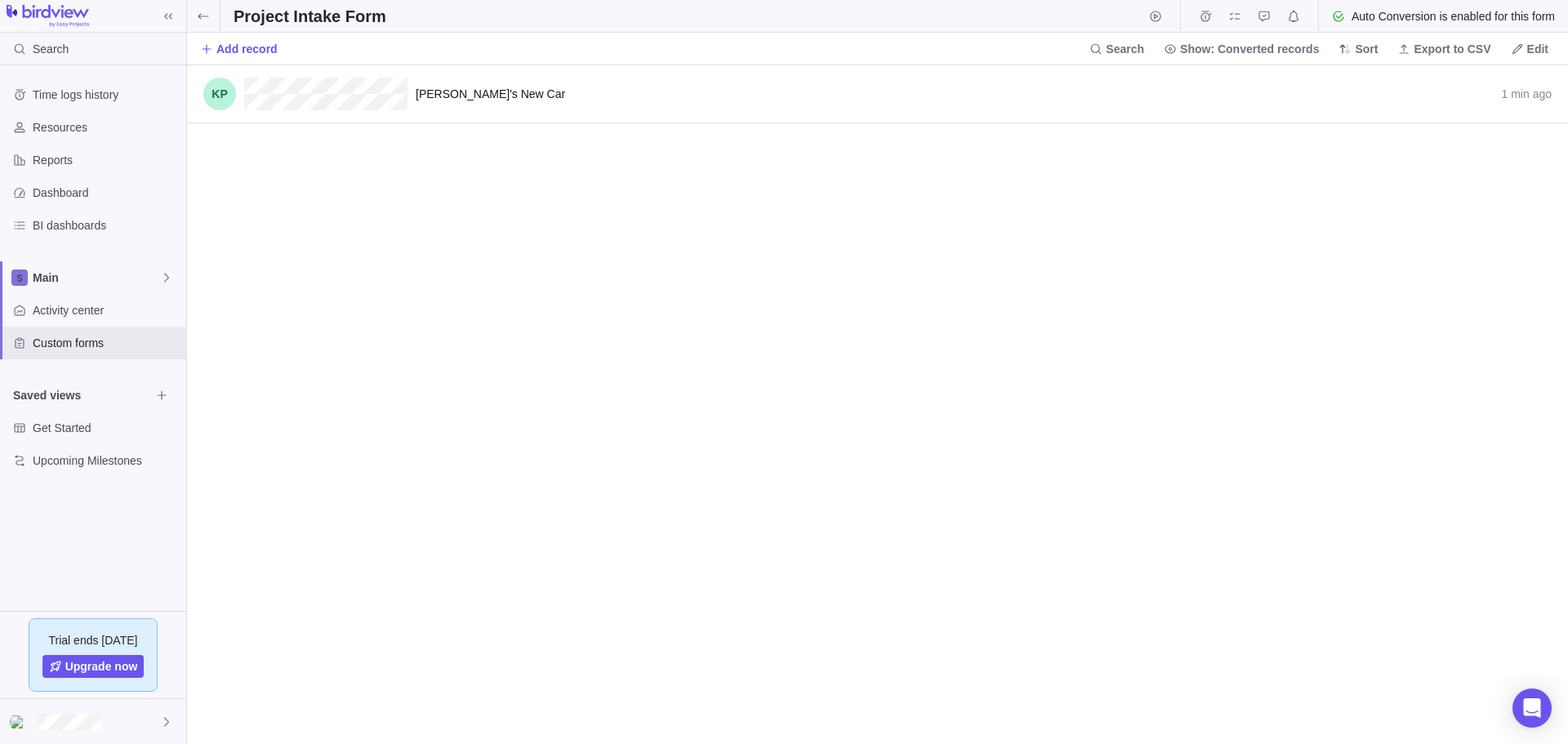
scroll to position [665, 1367]
click at [1485, 96] on span "Convert to" at bounding box center [1469, 94] width 54 height 16
click at [1258, 231] on div "[PERSON_NAME]'s New Car 1 min ago Convert to Convert to project Convert to task…" at bounding box center [877, 404] width 1381 height 678
click at [1494, 99] on span "Convert to" at bounding box center [1469, 94] width 54 height 16
click at [1525, 218] on div "Convert to request" at bounding box center [1495, 209] width 120 height 26
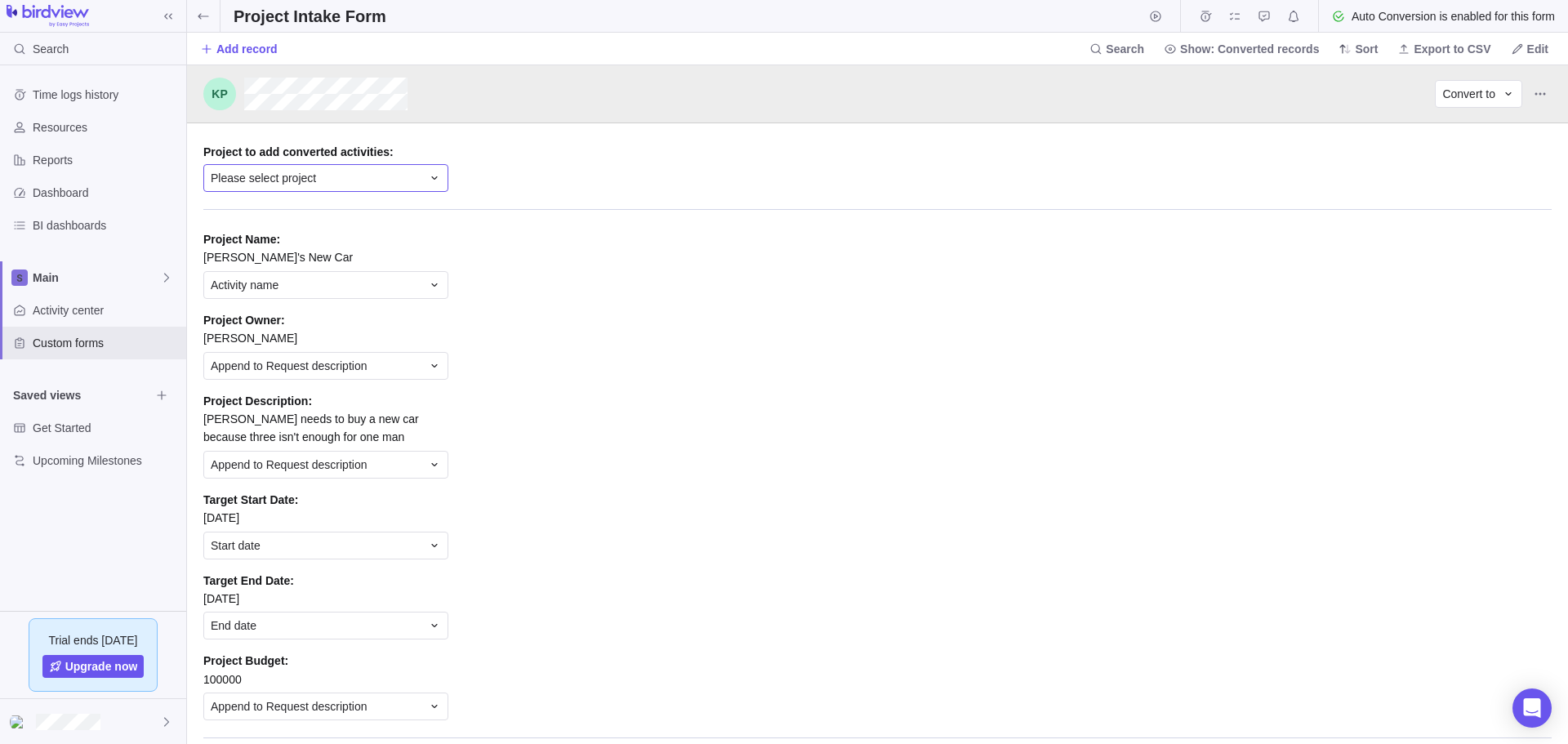
click at [387, 182] on div "Please select project" at bounding box center [315, 178] width 210 height 16
click at [415, 283] on div "Activity name" at bounding box center [315, 285] width 210 height 16
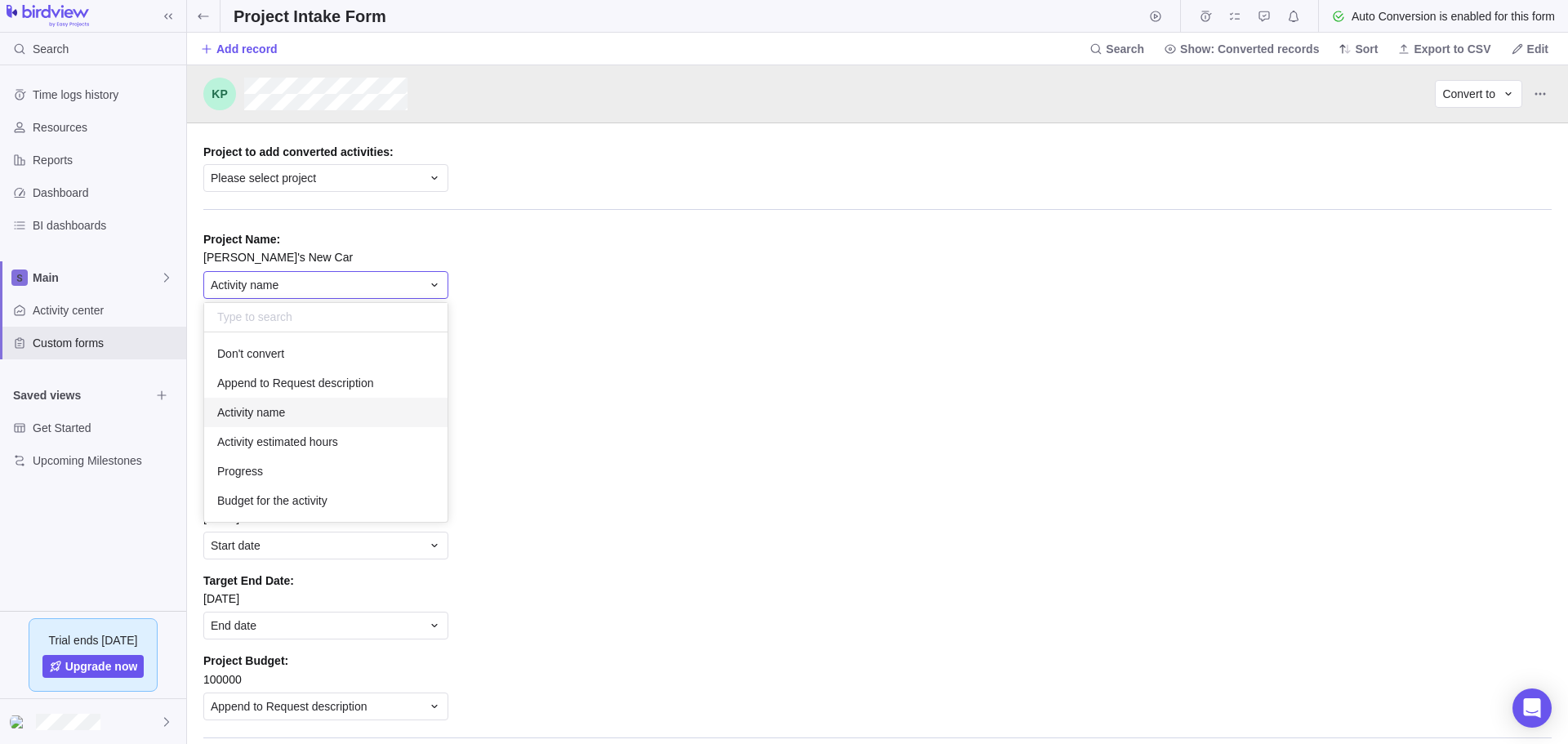
click at [415, 283] on div "Activity name" at bounding box center [315, 285] width 210 height 16
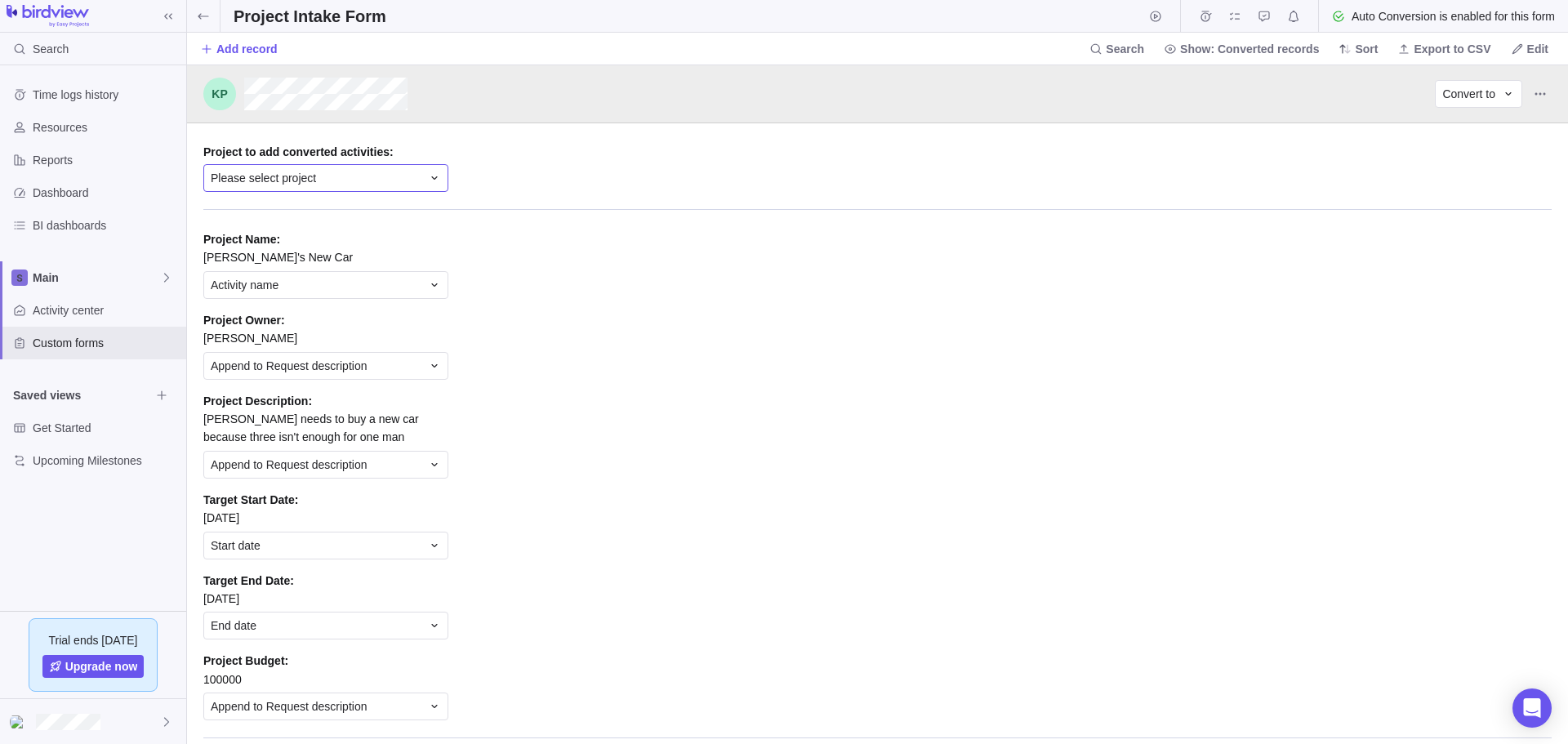
click at [318, 170] on div "Please select project" at bounding box center [315, 178] width 210 height 16
click at [325, 173] on div "Please select project" at bounding box center [315, 178] width 210 height 16
click at [323, 160] on div "Project to add converted activities : Please select project" at bounding box center [326, 165] width 245 height 60
click at [329, 194] on div "Project to add converted activities : Please select project" at bounding box center [326, 165] width 245 height 60
click at [332, 180] on div "Please select project" at bounding box center [315, 178] width 210 height 16
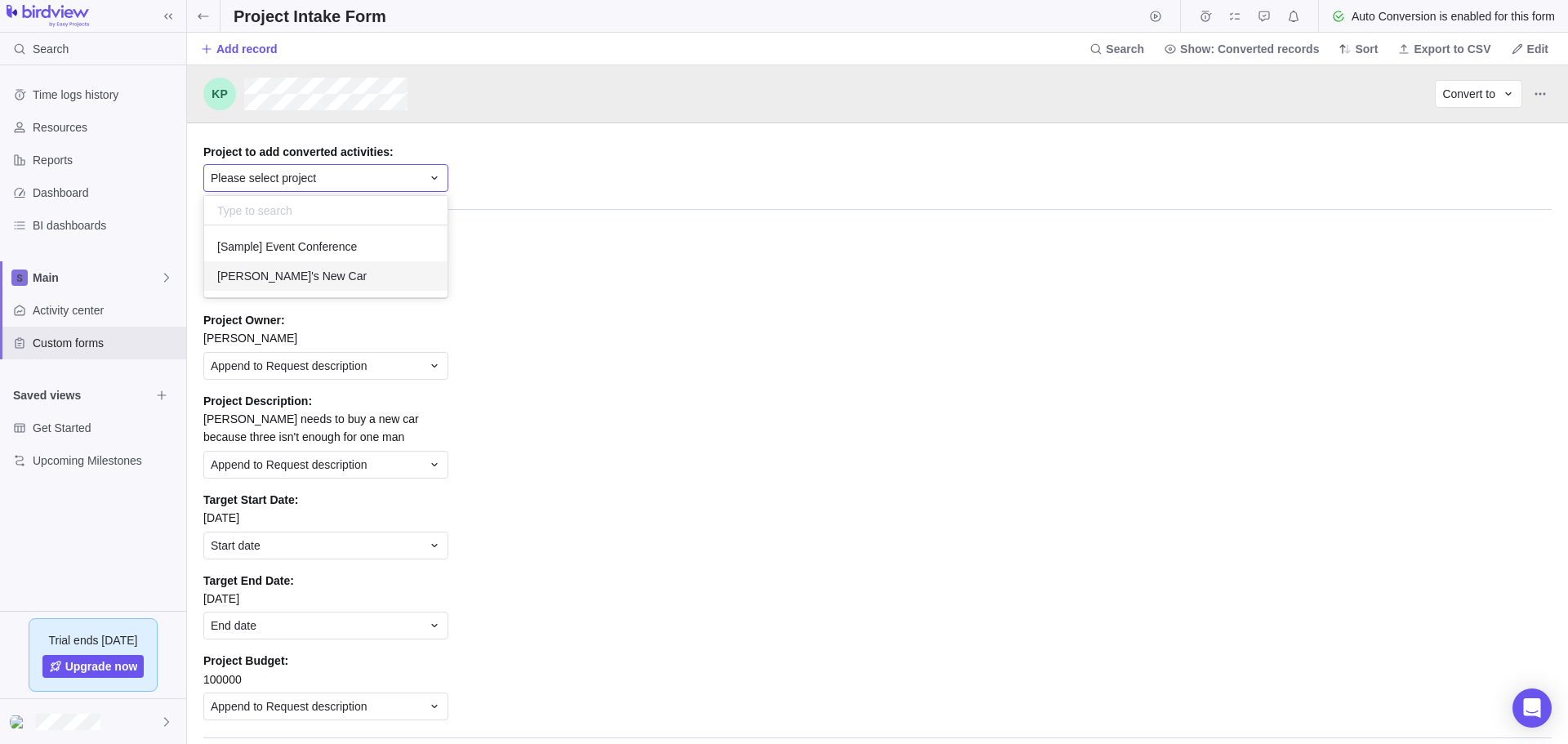
click at [284, 272] on span "[PERSON_NAME]'s New Car" at bounding box center [291, 275] width 149 height 16
click at [300, 272] on div "Activity name" at bounding box center [326, 285] width 245 height 28
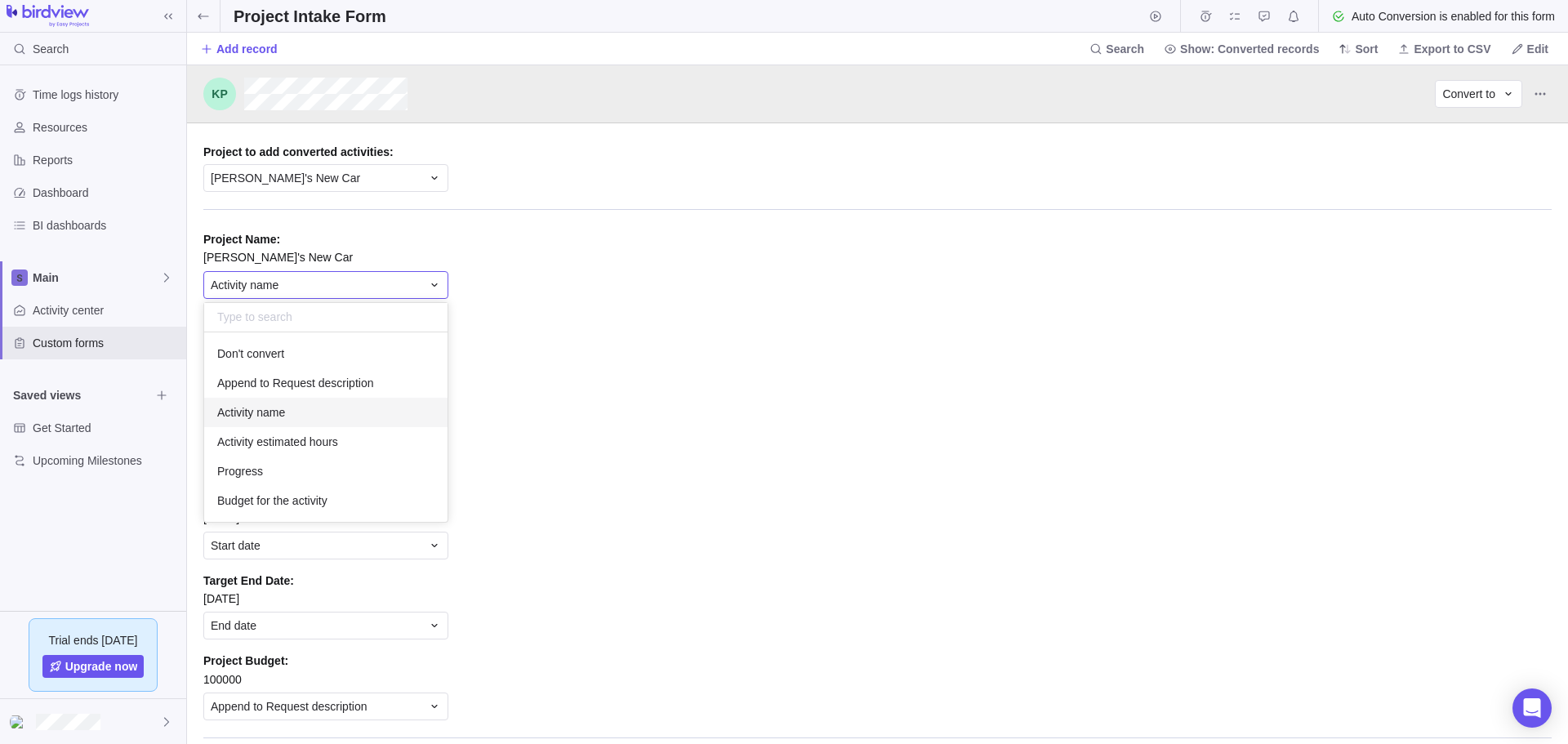
click at [300, 272] on div "Activity name" at bounding box center [326, 285] width 245 height 28
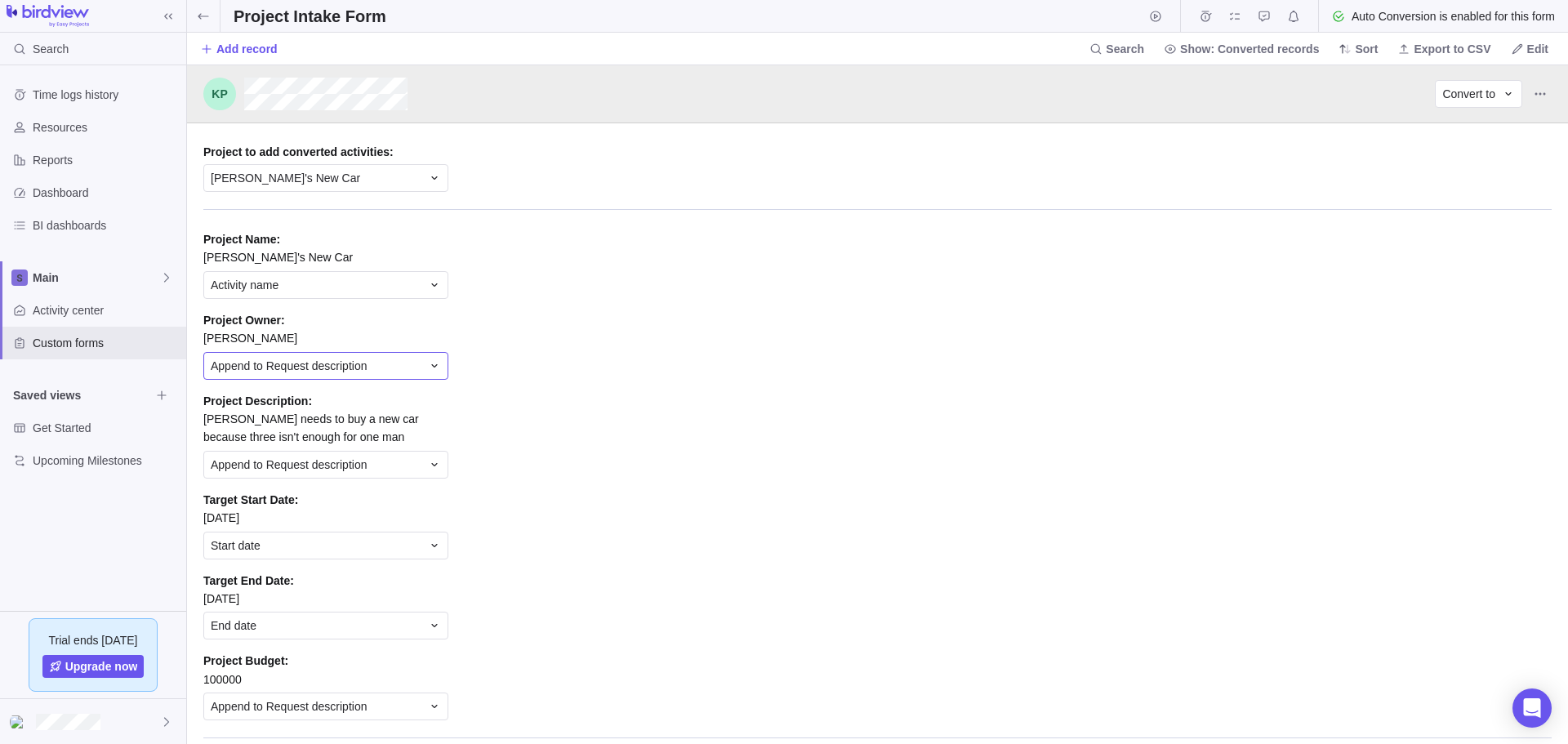
click at [302, 359] on span "Append to Request description" at bounding box center [288, 365] width 156 height 16
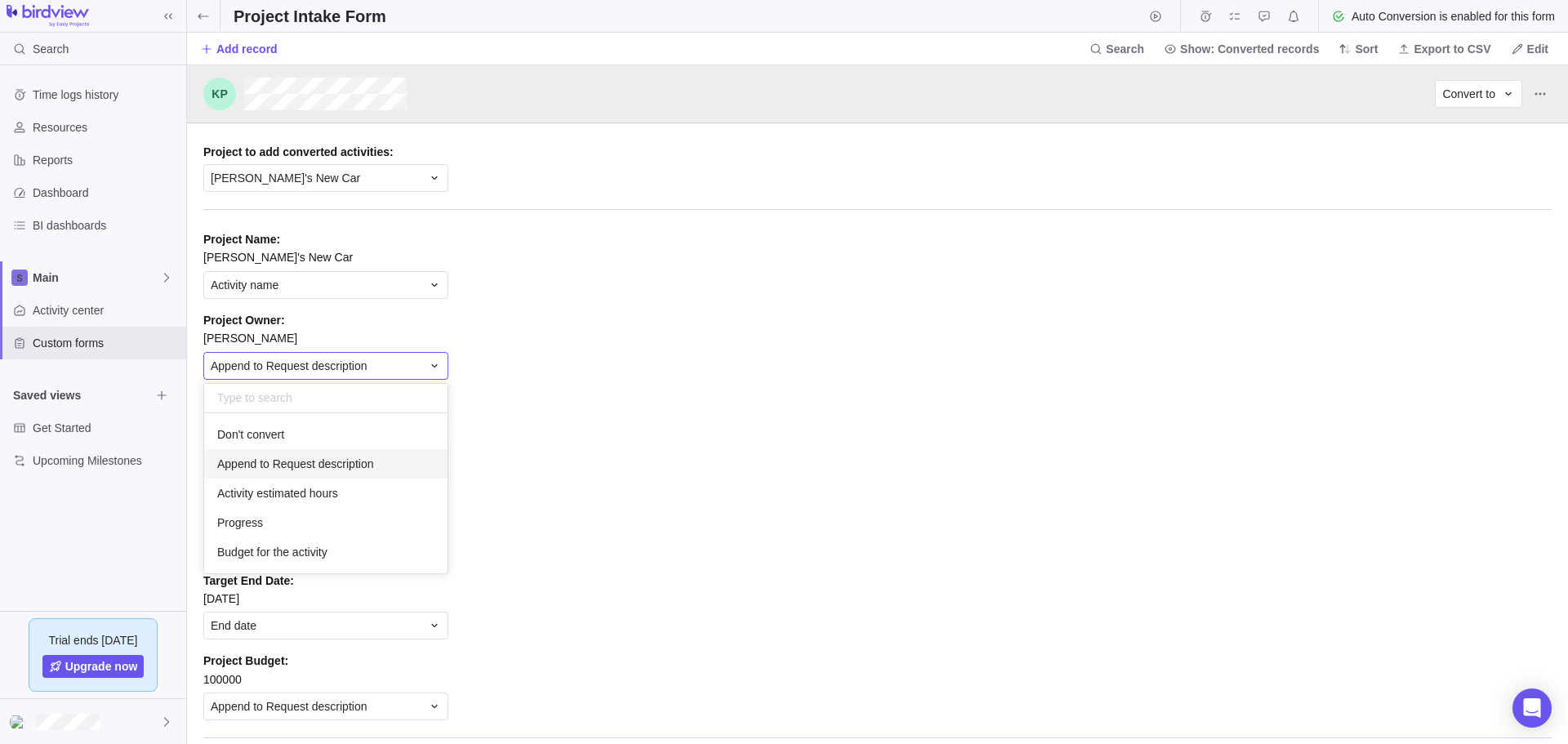
click at [407, 373] on div "Append to Request description" at bounding box center [315, 365] width 210 height 16
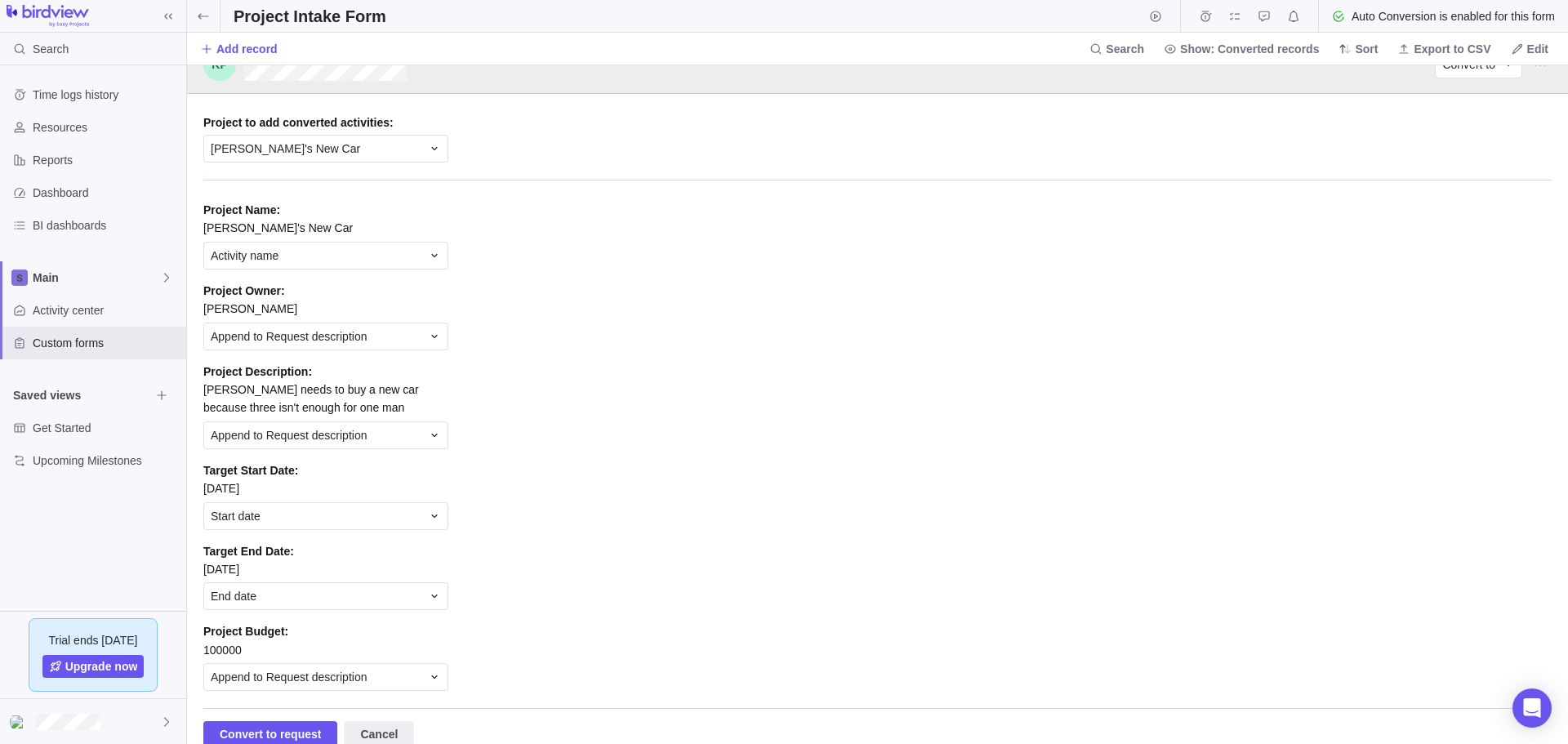
scroll to position [46, 0]
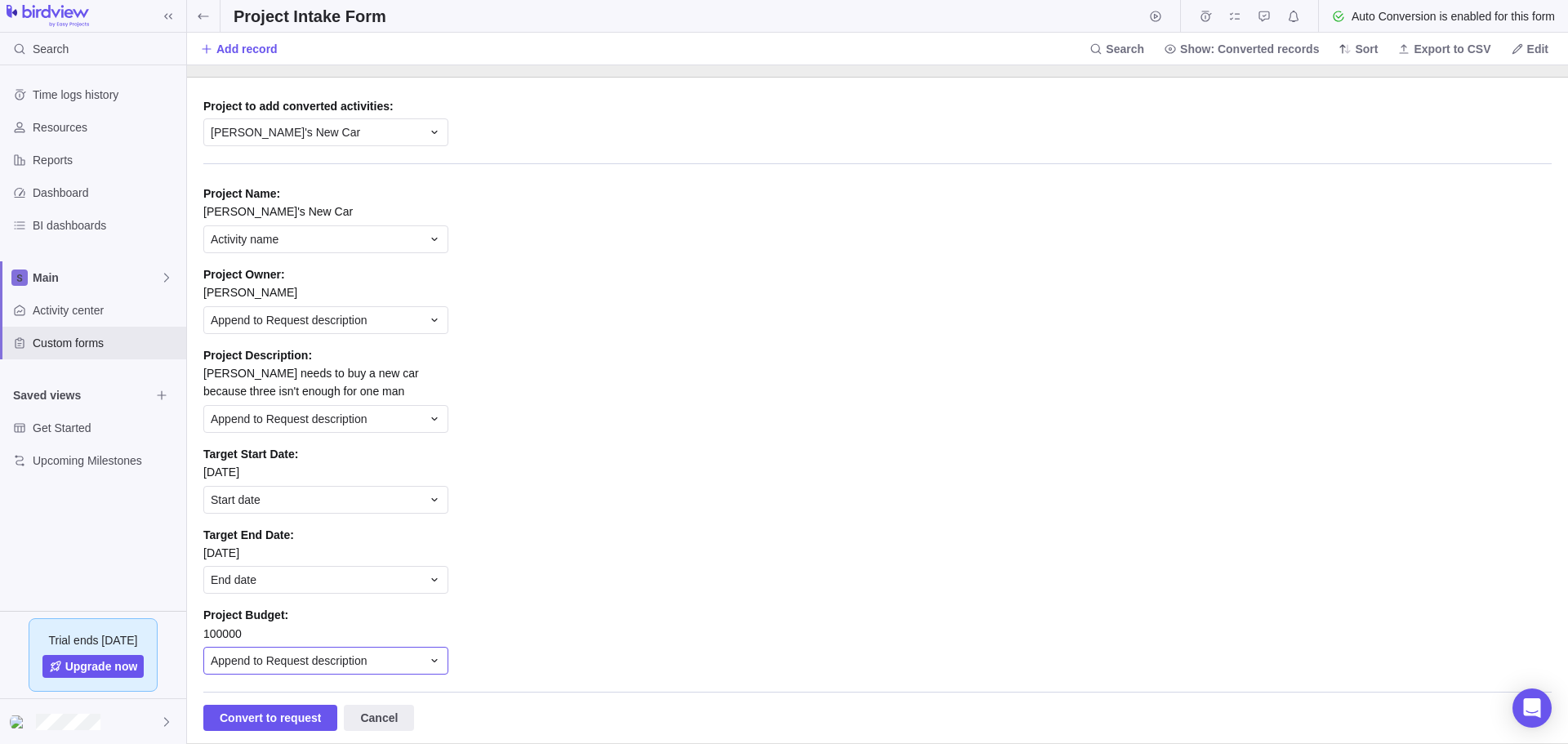
click at [419, 655] on div "Append to Request description" at bounding box center [315, 660] width 210 height 16
click at [419, 657] on div "Append to Request description" at bounding box center [315, 660] width 210 height 16
click at [378, 716] on span "Cancel" at bounding box center [378, 717] width 37 height 20
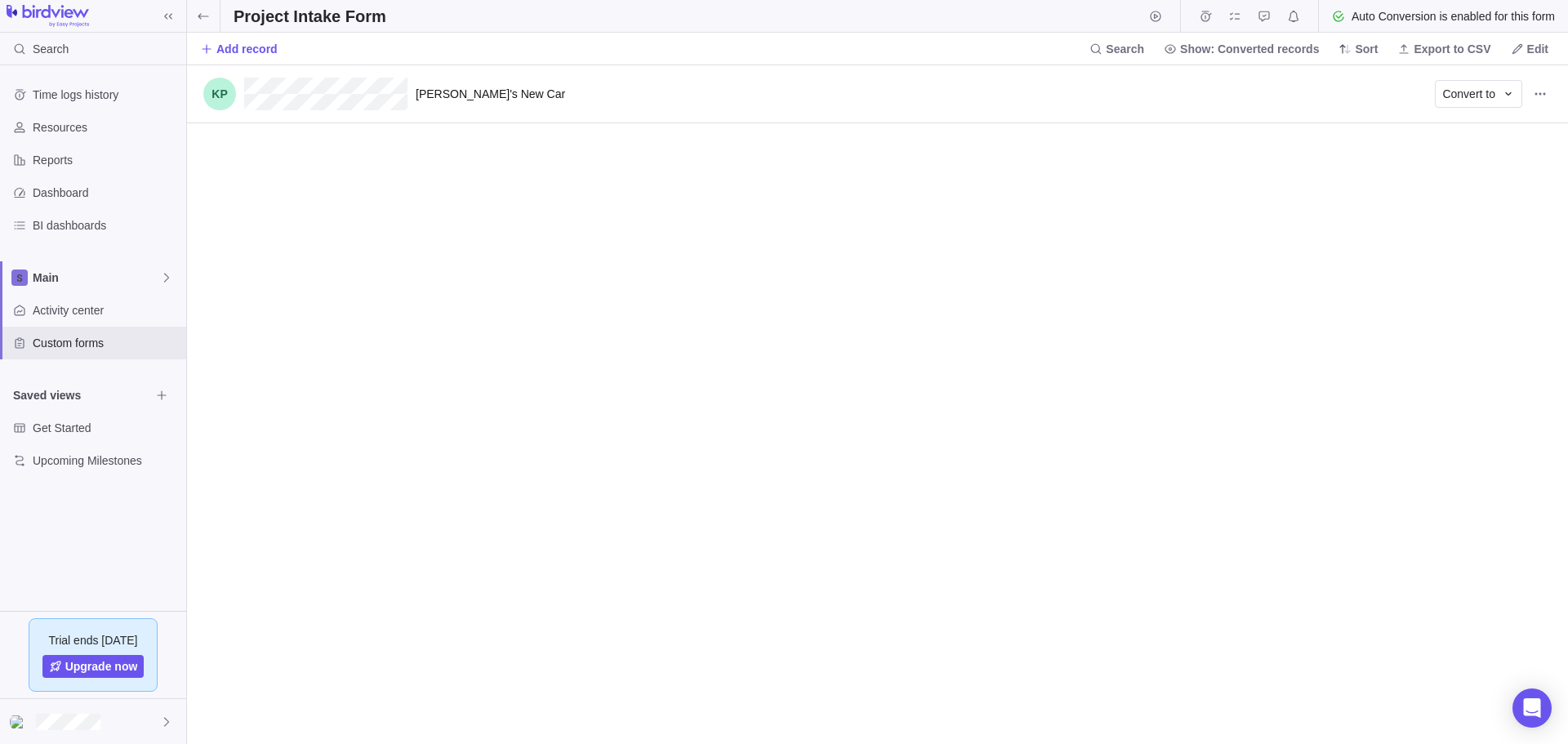
click at [468, 110] on div "[PERSON_NAME]'s New Car 1 min ago Convert to" at bounding box center [877, 94] width 1381 height 58
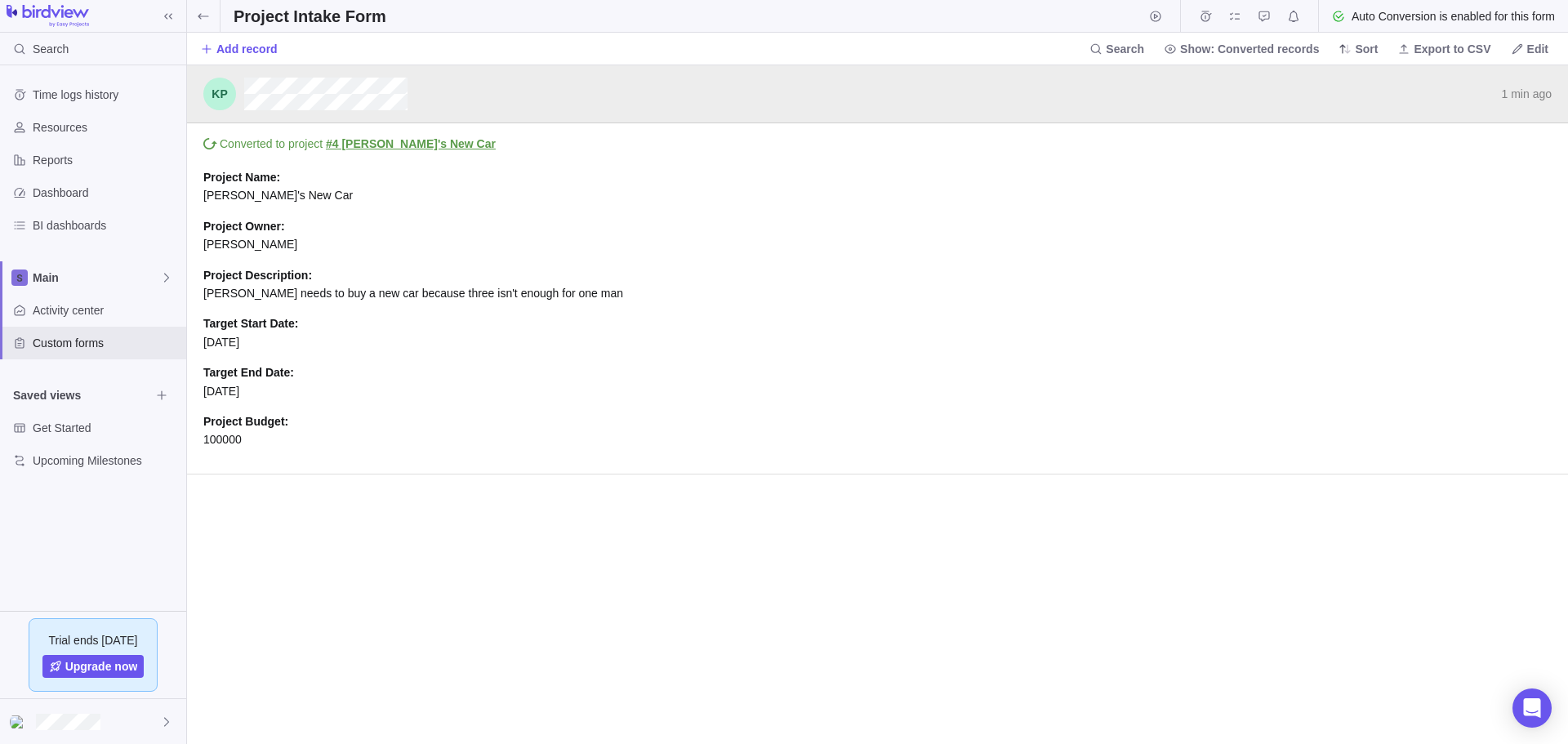
click at [0, 0] on span "Convert to" at bounding box center [0, 0] width 0 height 0
click at [1514, 131] on span "Convert to project" at bounding box center [1493, 131] width 91 height 16
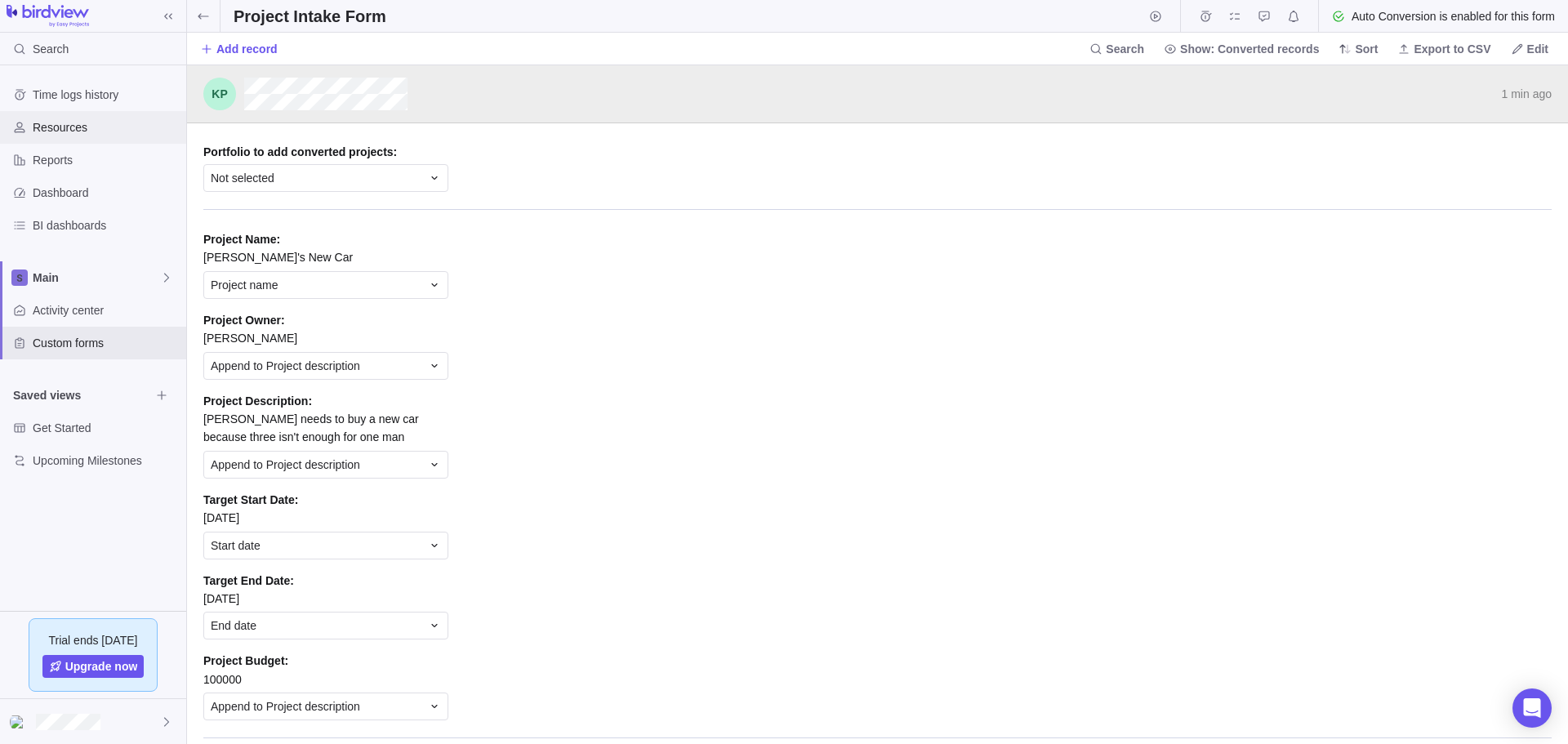
click at [83, 126] on span "Resources" at bounding box center [106, 127] width 147 height 16
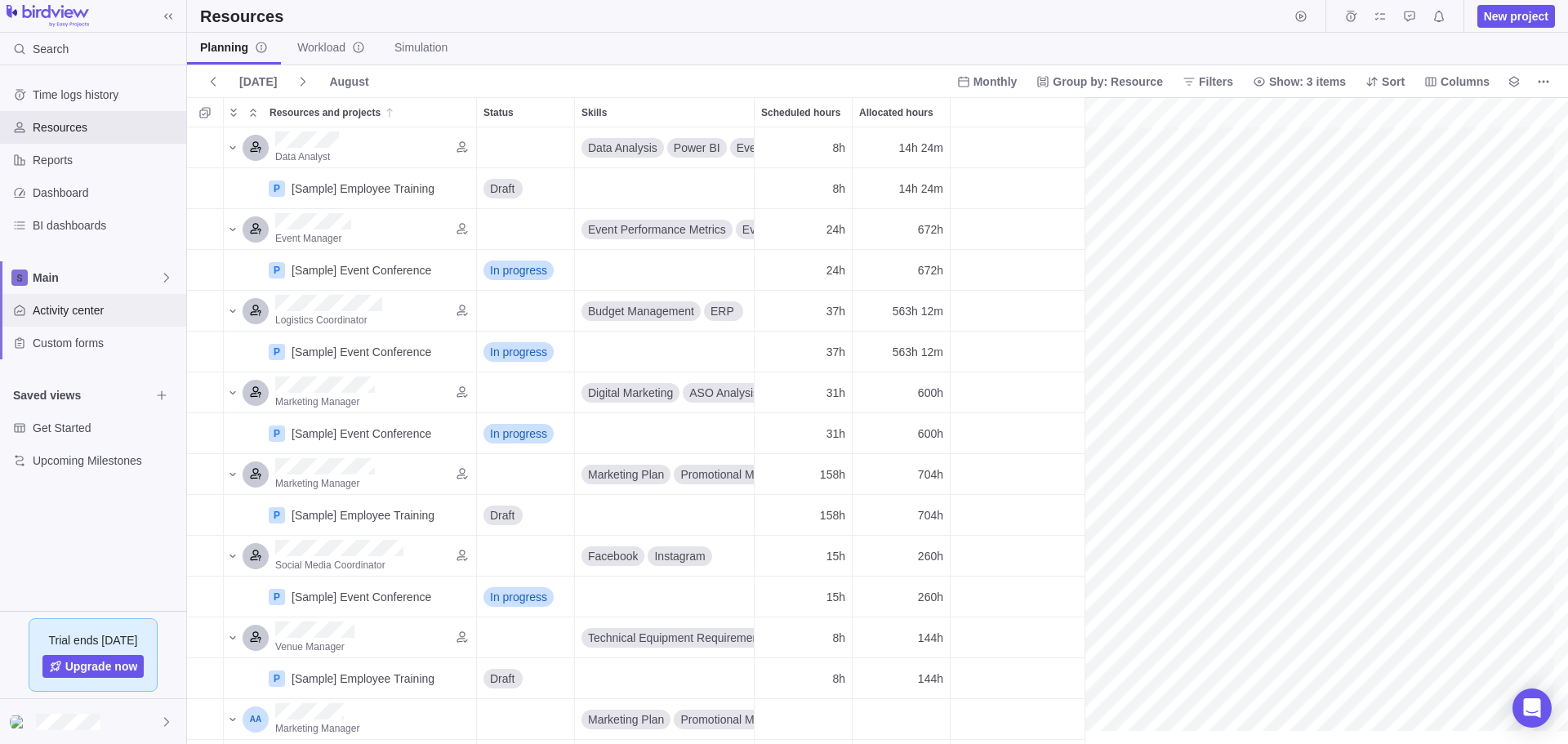
scroll to position [0, 250]
click at [80, 313] on span "Activity center" at bounding box center [106, 309] width 147 height 16
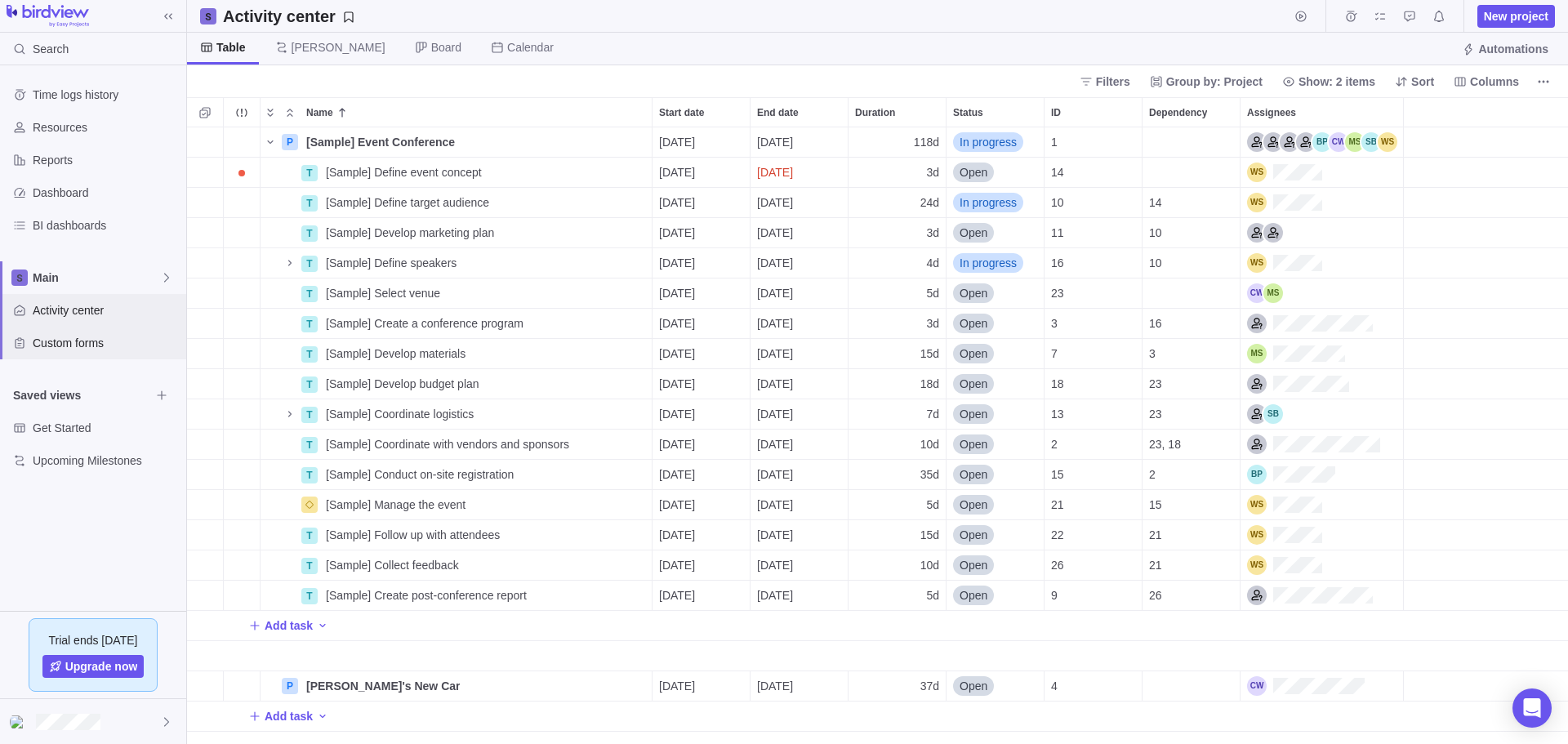
scroll to position [603, 1367]
click at [586, 691] on span "Details" at bounding box center [599, 685] width 37 height 16
